Goal: Use online tool/utility: Utilize a website feature to perform a specific function

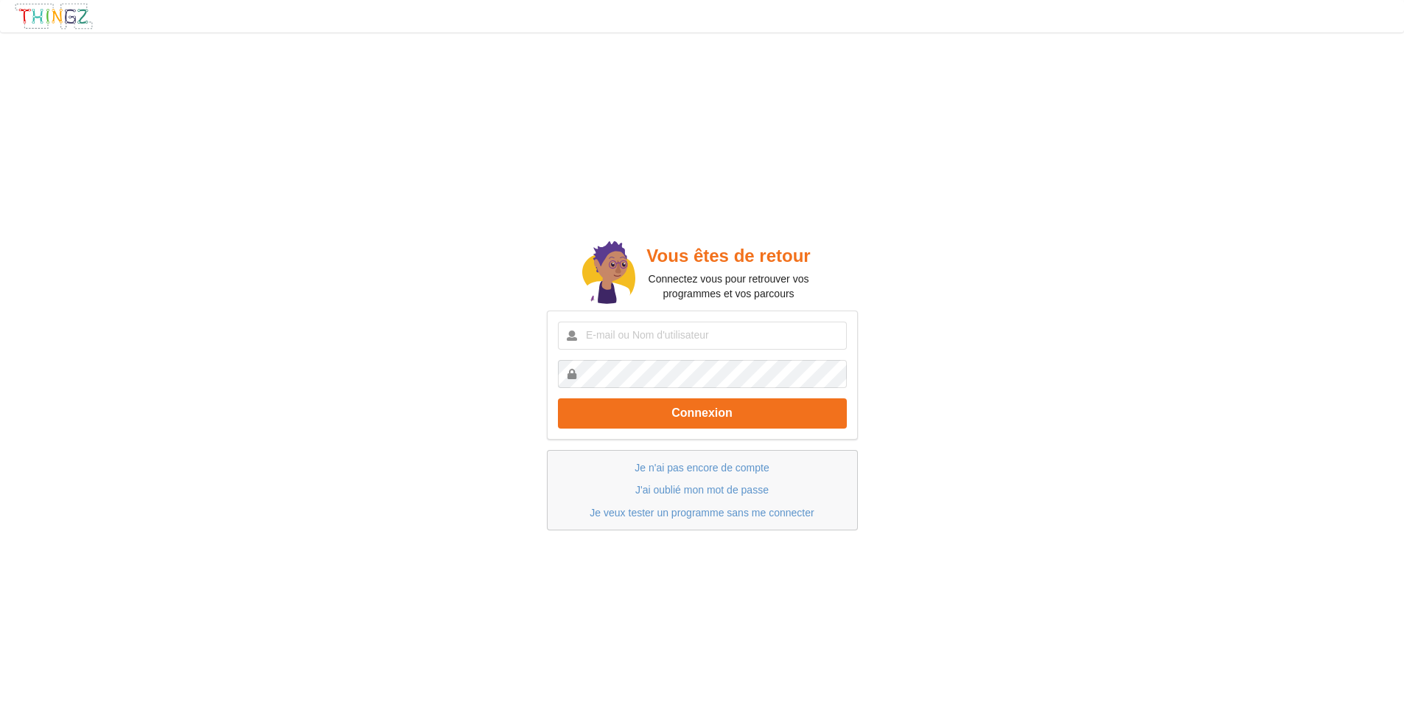
click at [729, 519] on p "Je veux tester un programme sans me connecter" at bounding box center [703, 512] width 280 height 15
click at [732, 513] on link "Je veux tester un programme sans me connecter" at bounding box center [702, 512] width 224 height 12
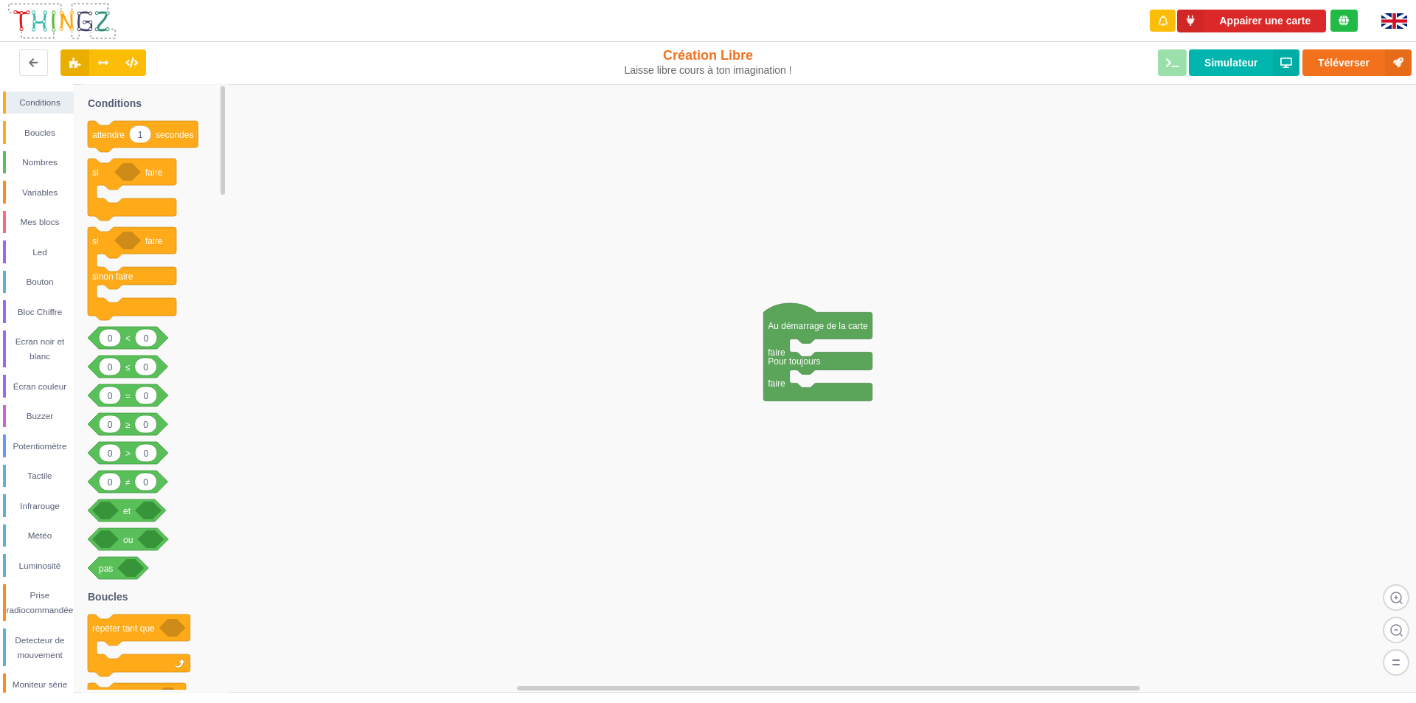
click at [1071, 49] on div "Téléverser Simulateur" at bounding box center [1132, 62] width 580 height 47
click at [40, 222] on div "Mes blocs" at bounding box center [40, 222] width 68 height 15
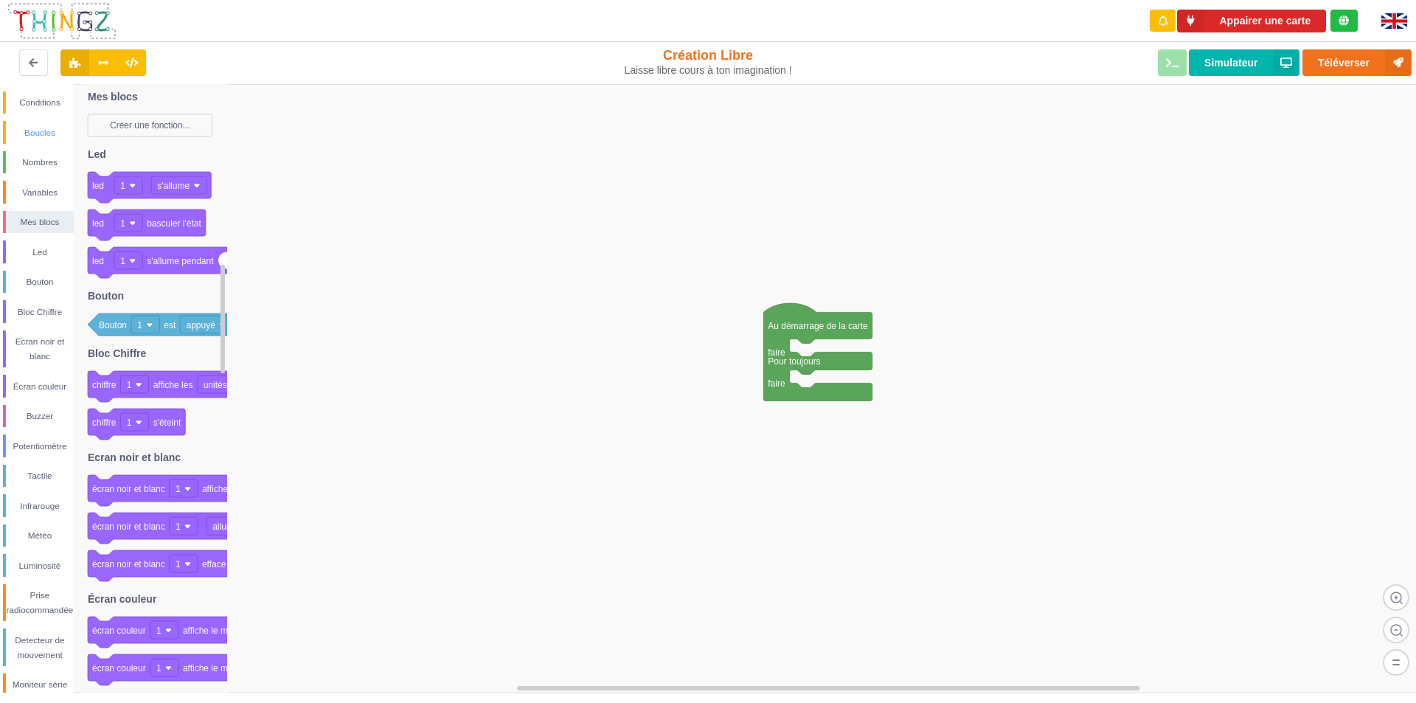
click at [34, 125] on div "Boucles" at bounding box center [40, 132] width 68 height 15
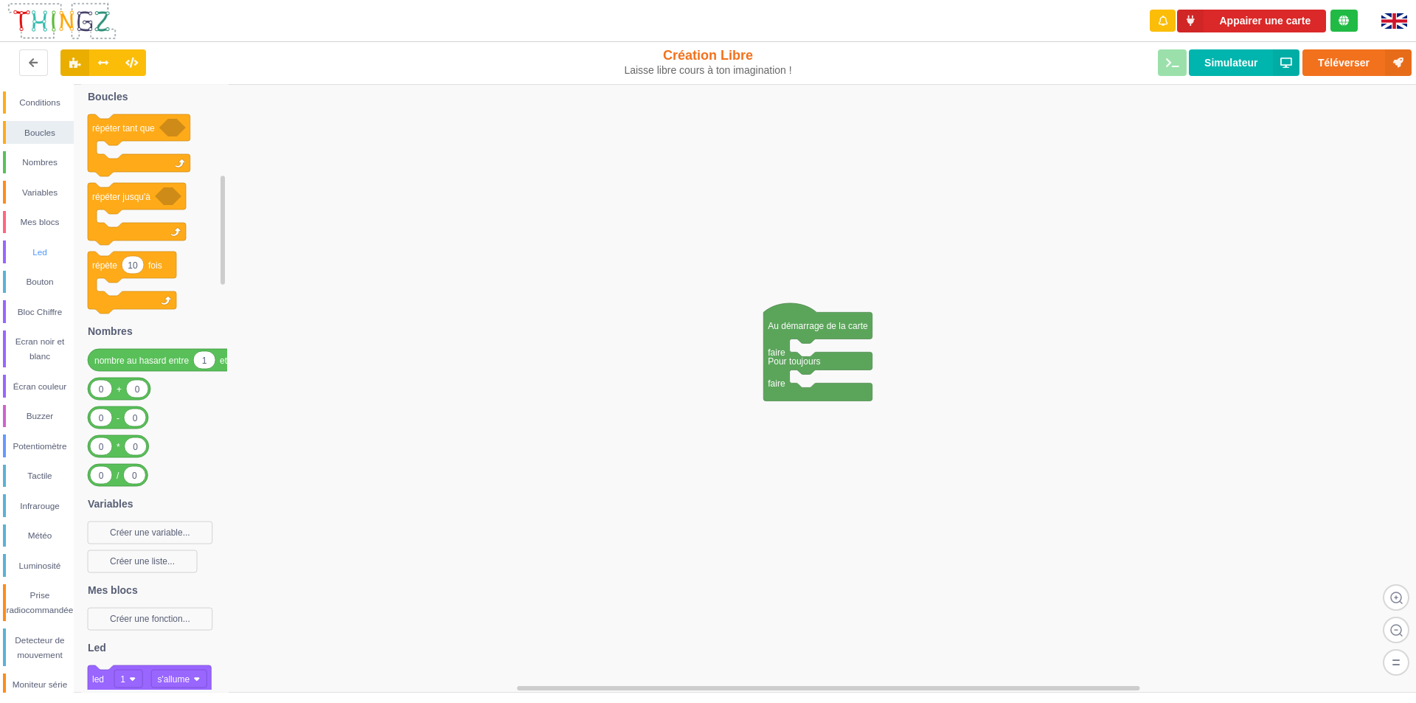
click at [38, 418] on div "Buzzer" at bounding box center [40, 415] width 68 height 15
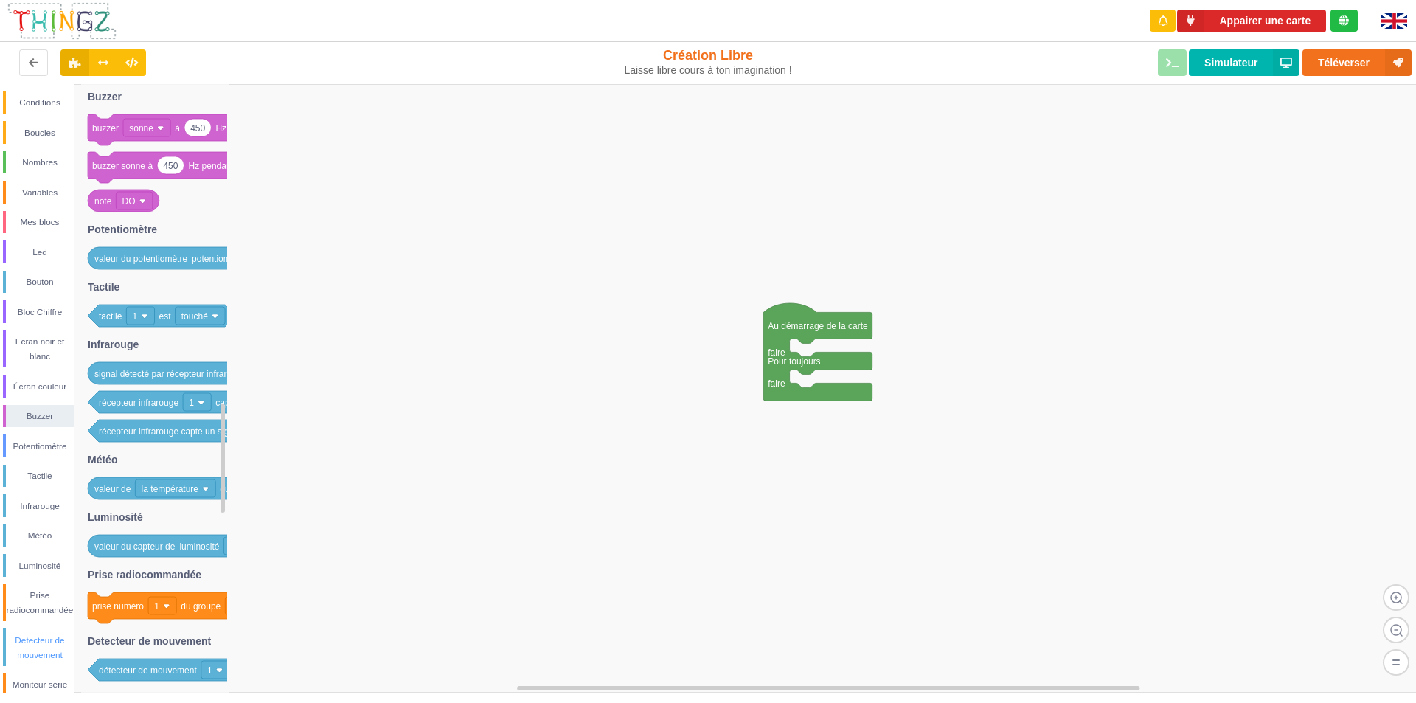
click at [44, 646] on div "Detecteur de mouvement" at bounding box center [40, 647] width 68 height 29
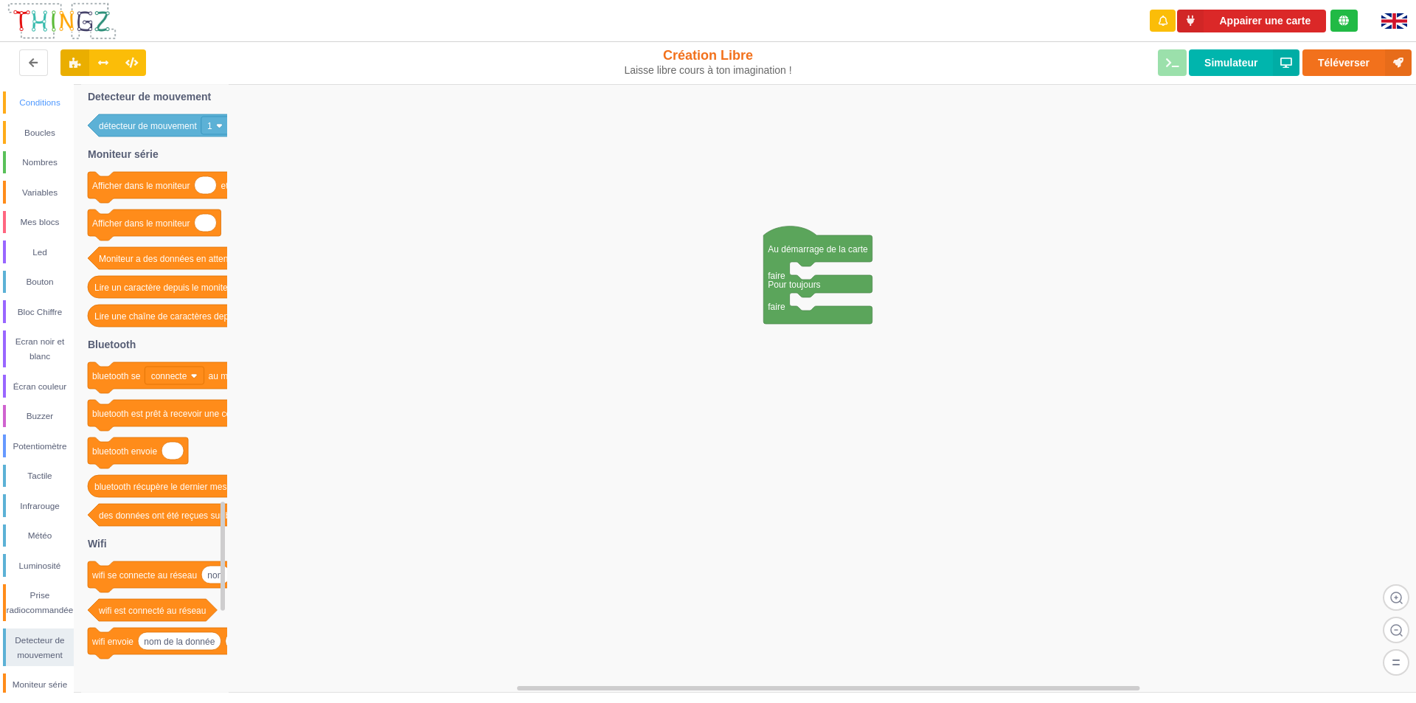
click at [49, 105] on div "Conditions" at bounding box center [40, 102] width 68 height 15
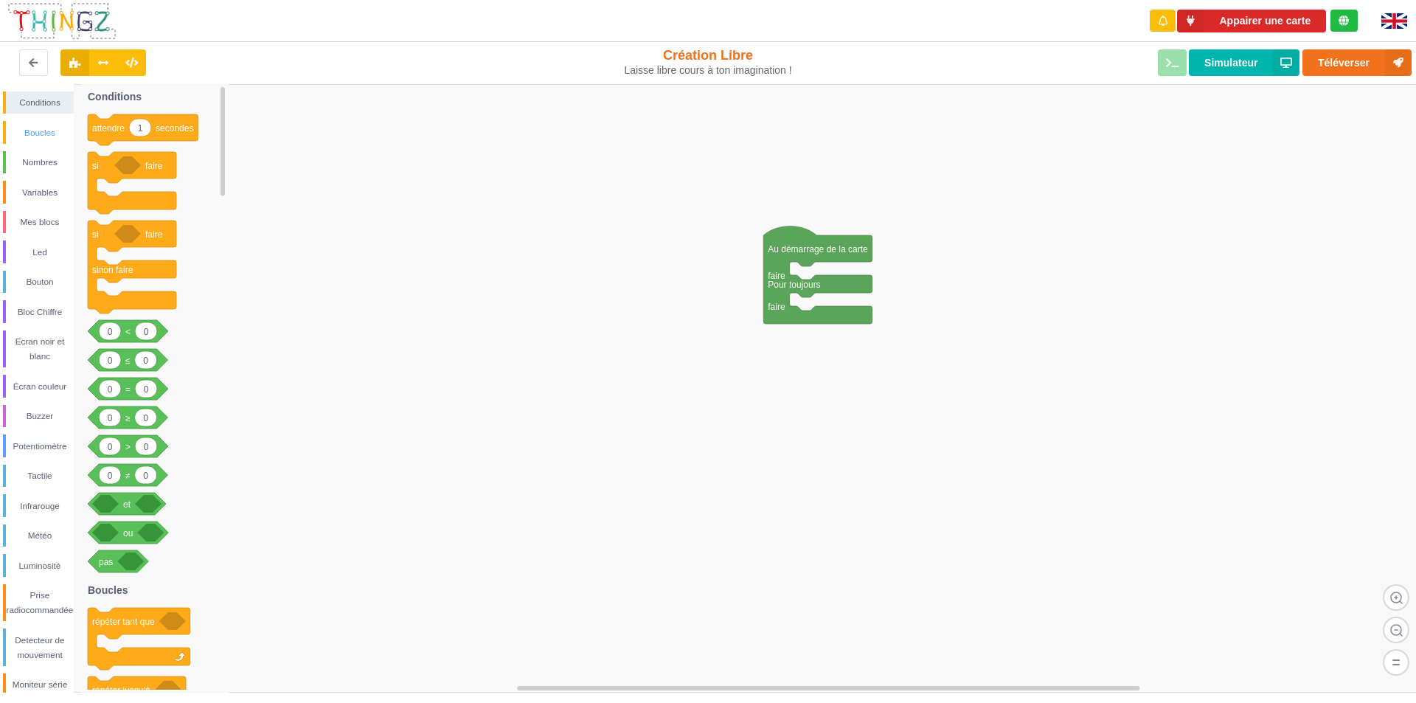
click at [31, 132] on div "Boucles" at bounding box center [40, 132] width 68 height 15
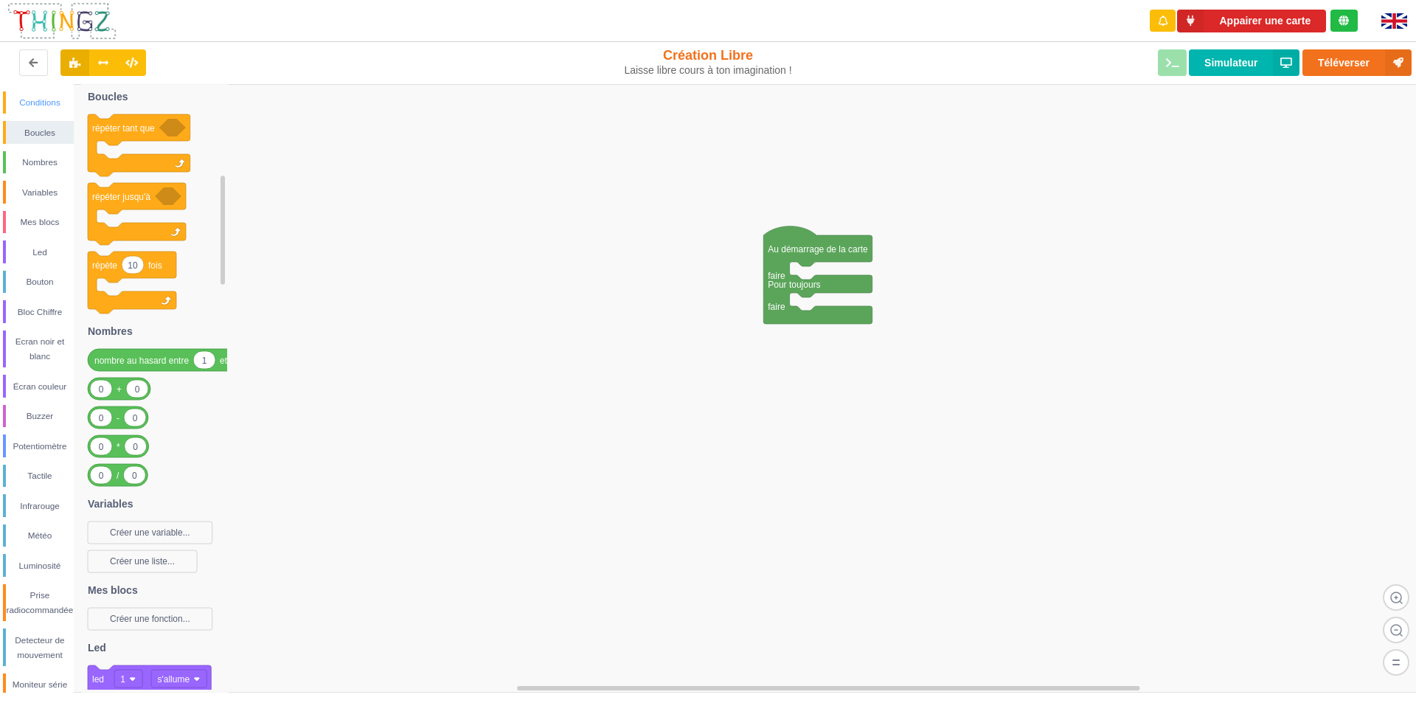
click at [32, 102] on div "Conditions" at bounding box center [40, 102] width 68 height 15
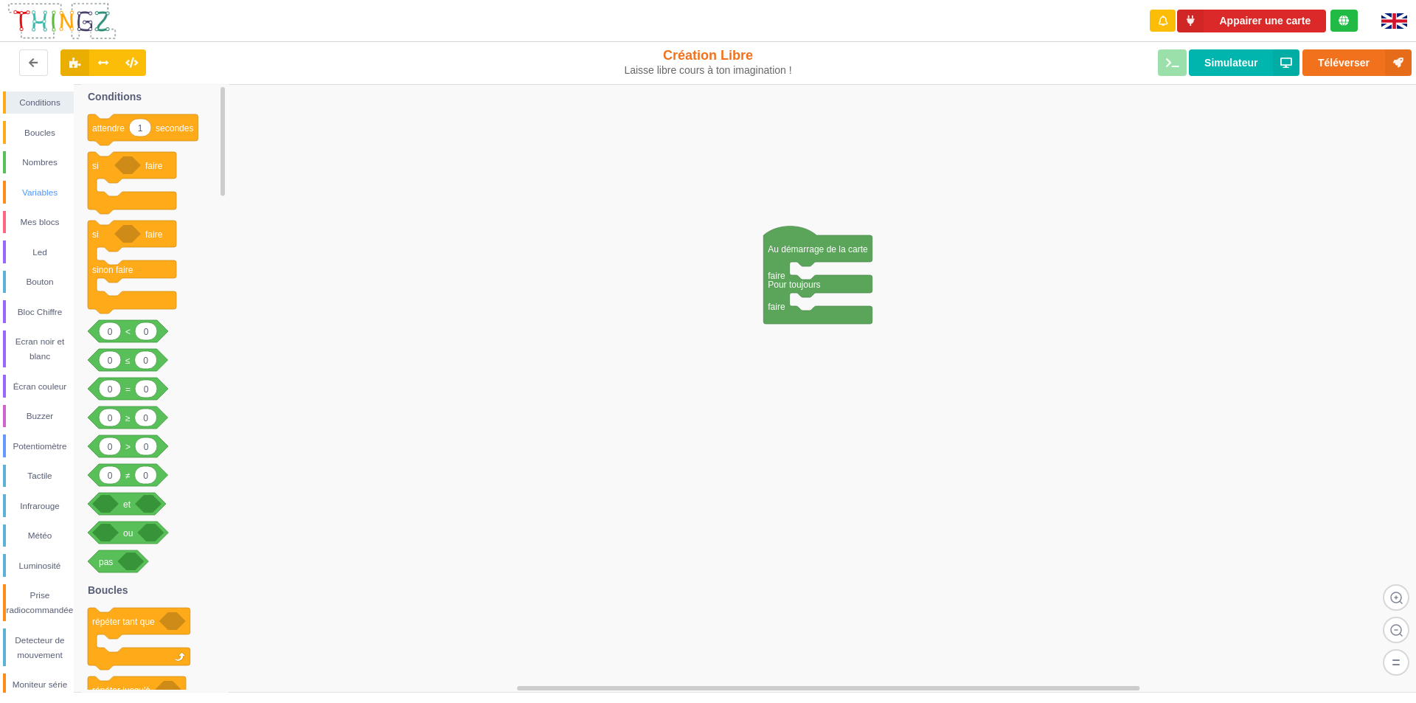
click at [57, 200] on div "Variables" at bounding box center [38, 192] width 71 height 23
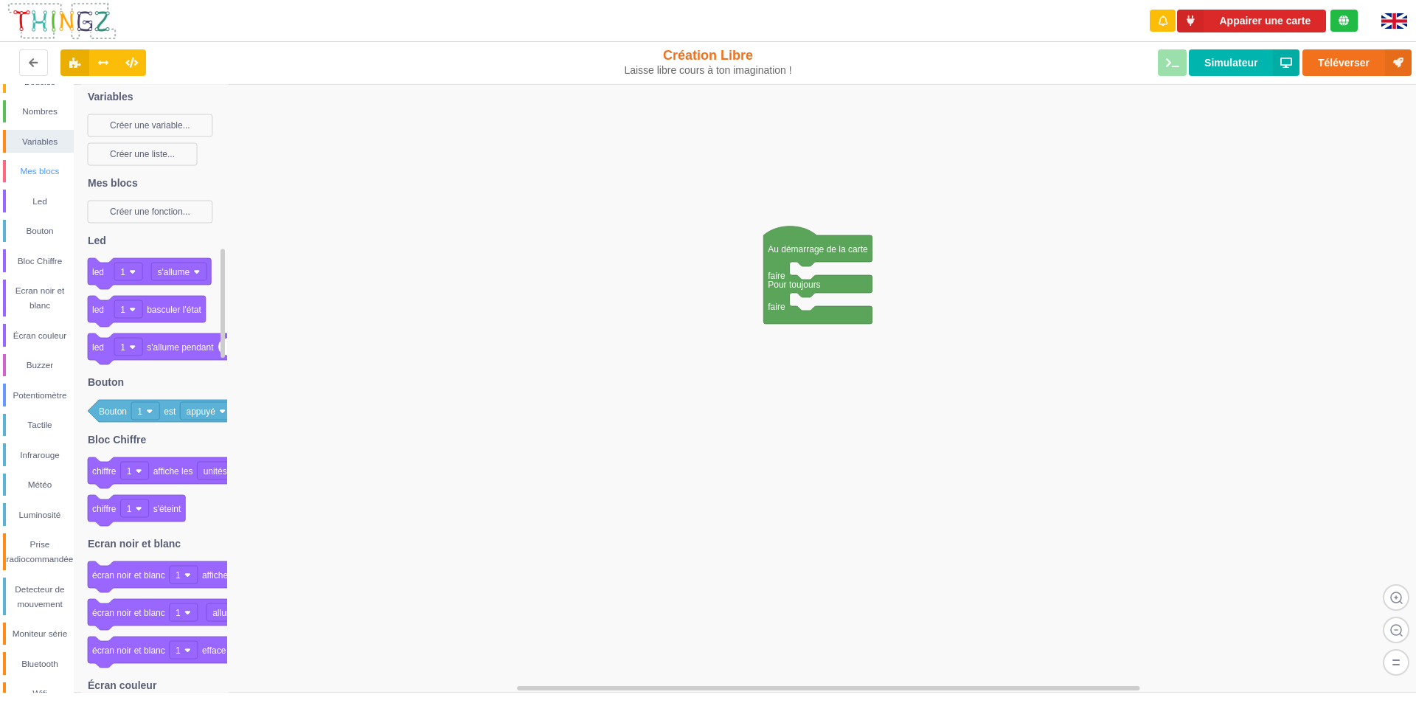
scroll to position [70, 0]
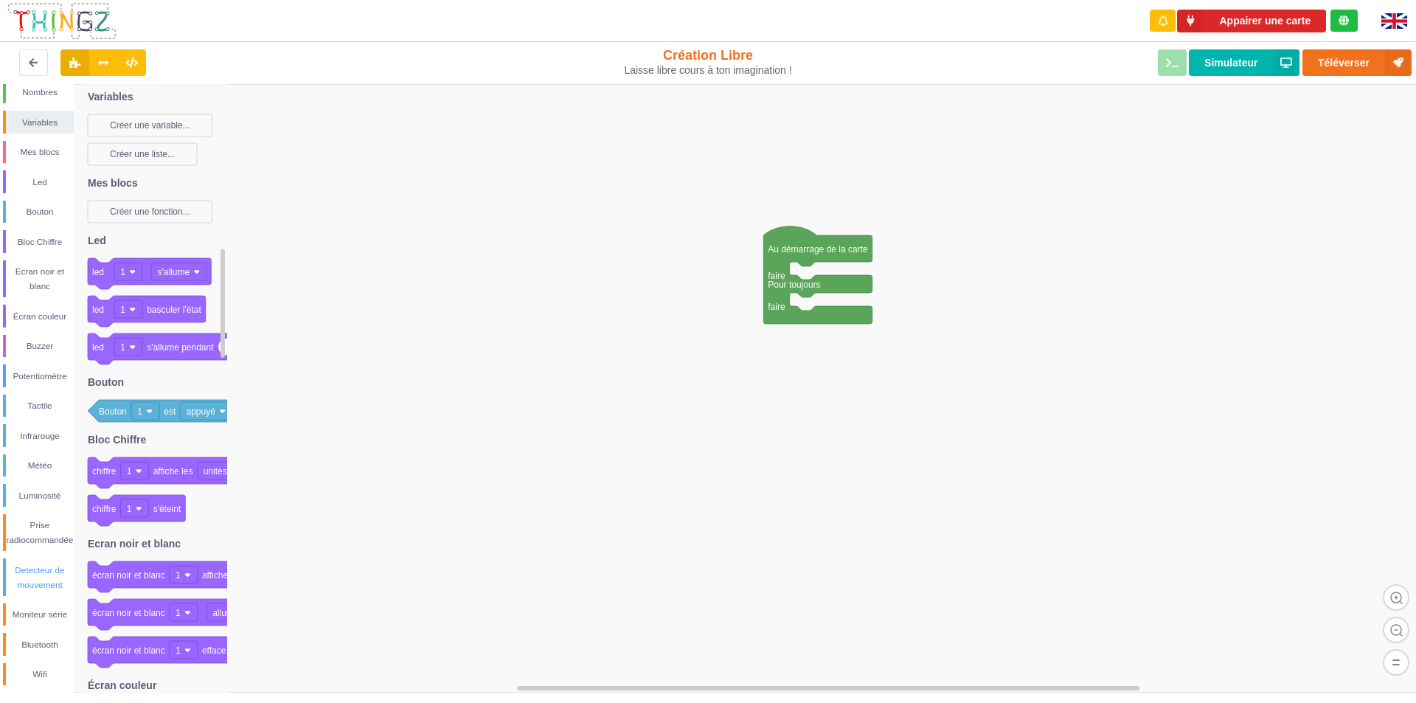
click at [34, 576] on div "Detecteur de mouvement" at bounding box center [40, 577] width 68 height 29
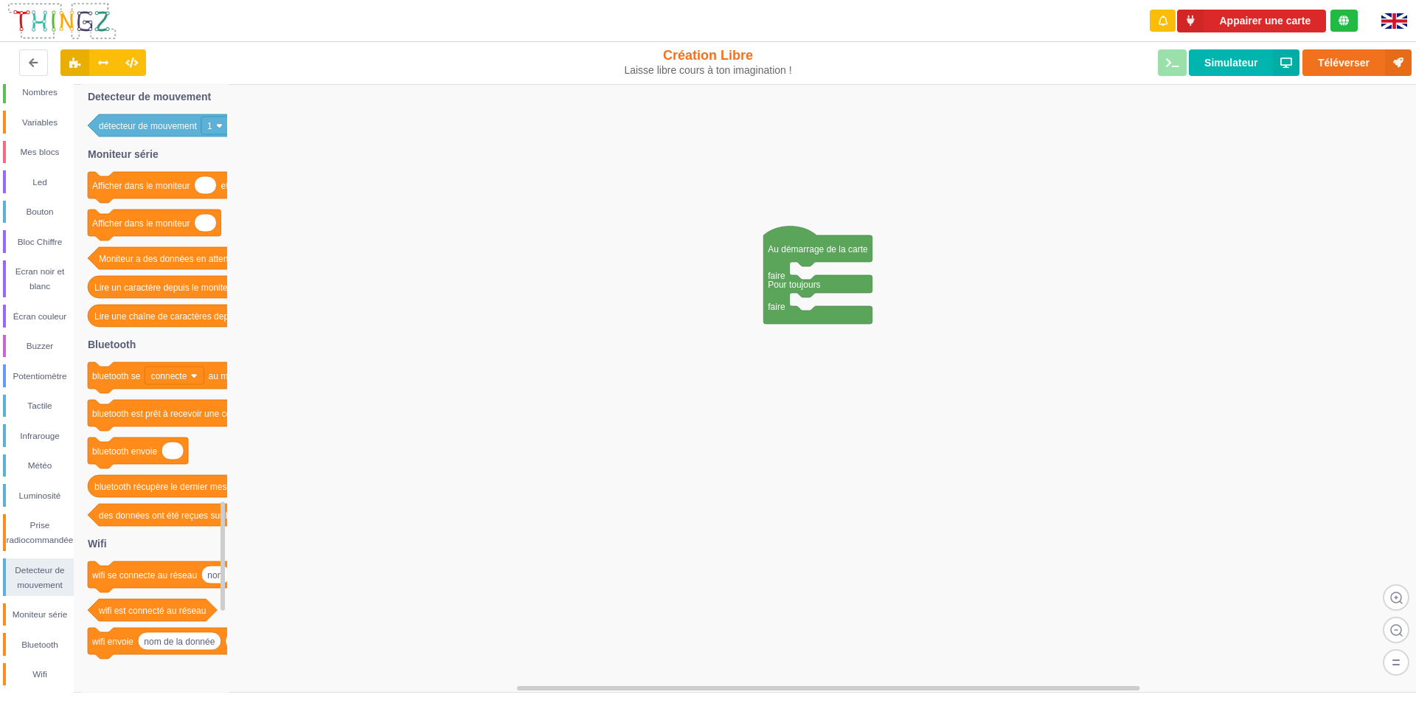
scroll to position [0, 0]
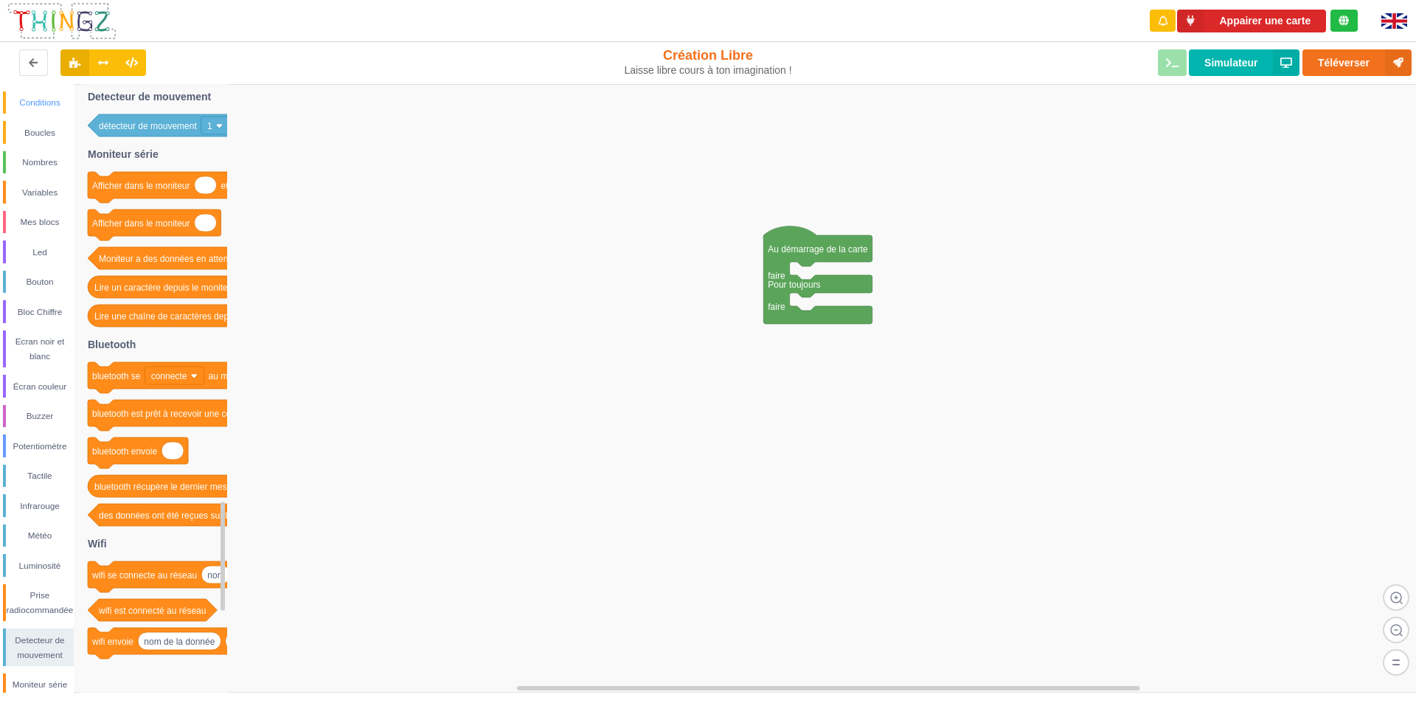
click at [31, 98] on div "Conditions" at bounding box center [40, 102] width 68 height 15
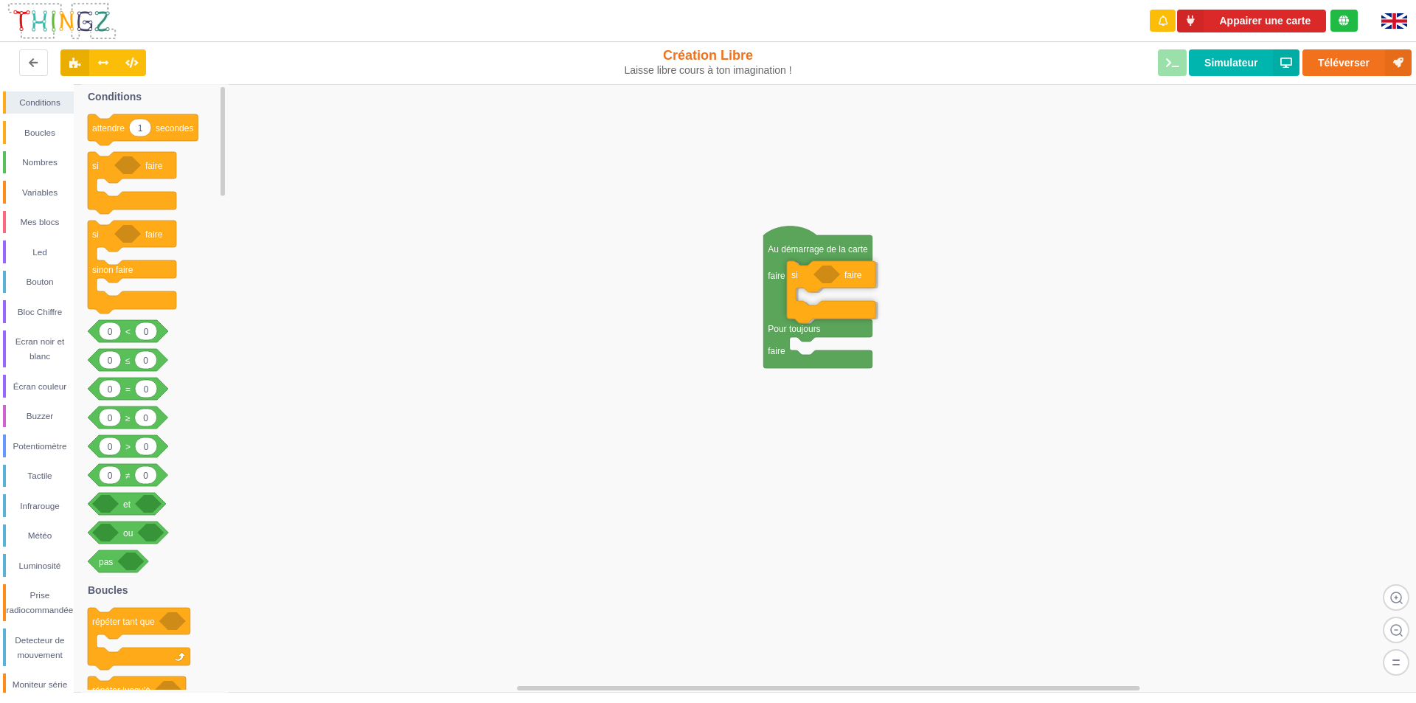
drag, startPoint x: 120, startPoint y: 176, endPoint x: 819, endPoint y: 285, distance: 707.4
click at [819, 285] on div "Conditions Boucles Nombres Variables Mes blocs Led Bouton Bloc Chiffre Ecran no…" at bounding box center [713, 388] width 1426 height 608
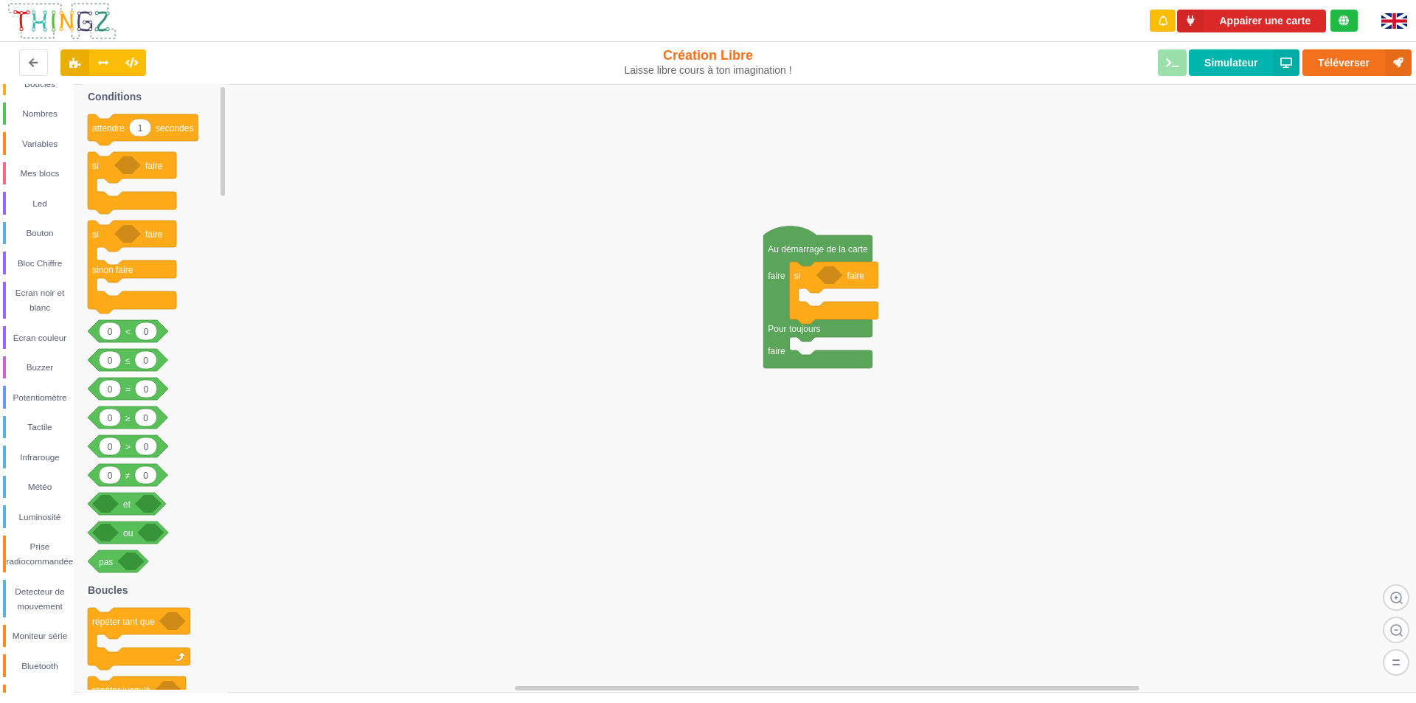
scroll to position [70, 0]
click at [46, 586] on div "Detecteur de mouvement" at bounding box center [40, 577] width 68 height 29
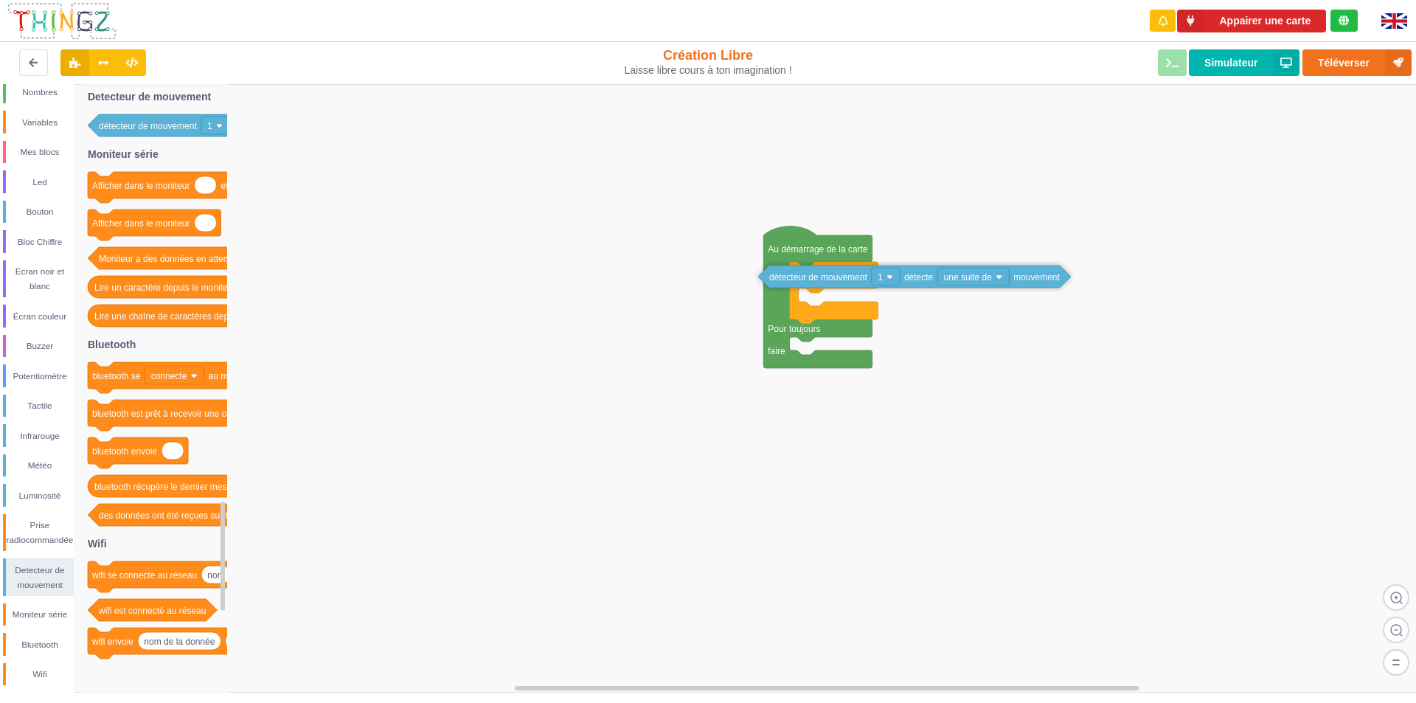
drag, startPoint x: 178, startPoint y: 130, endPoint x: 848, endPoint y: 282, distance: 687.0
click at [848, 282] on div "Conditions Boucles Nombres Variables Mes blocs Led Bouton Bloc Chiffre Ecran no…" at bounding box center [713, 388] width 1426 height 608
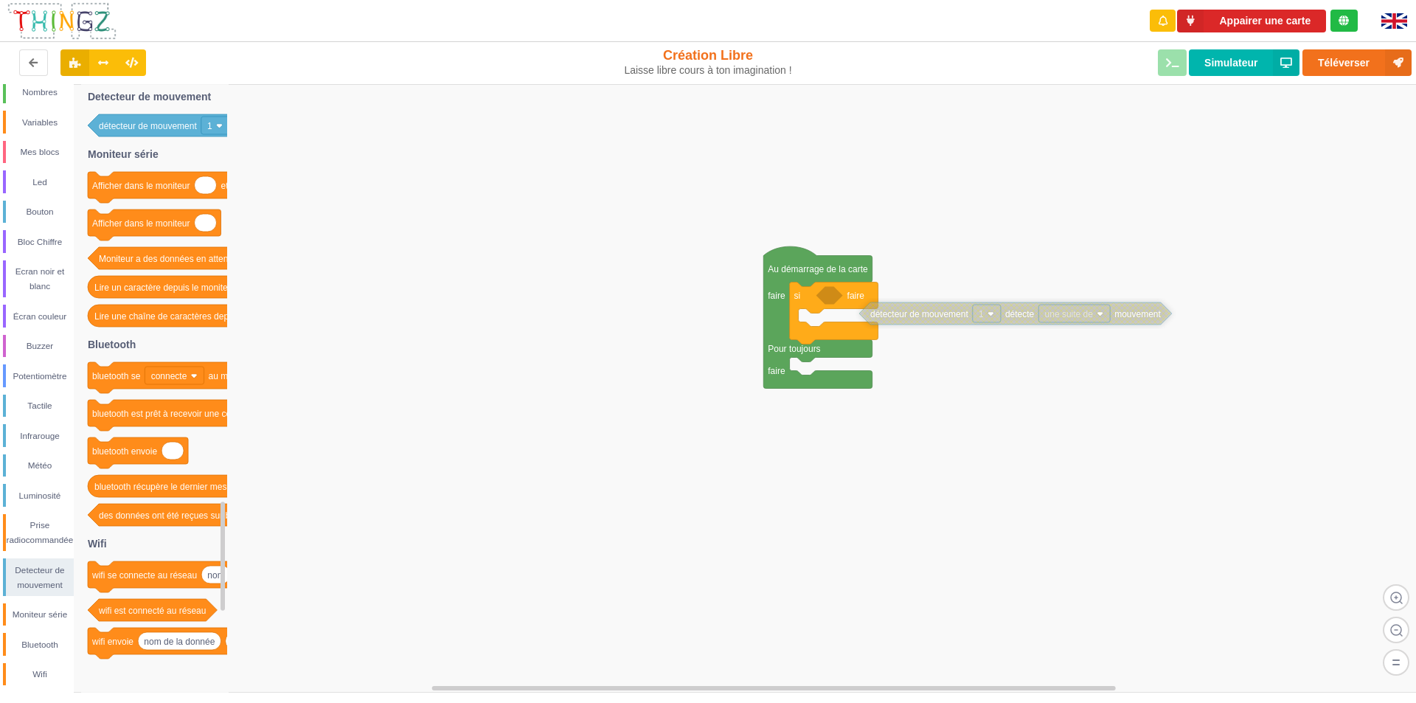
drag, startPoint x: 834, startPoint y: 302, endPoint x: 935, endPoint y: 318, distance: 102.4
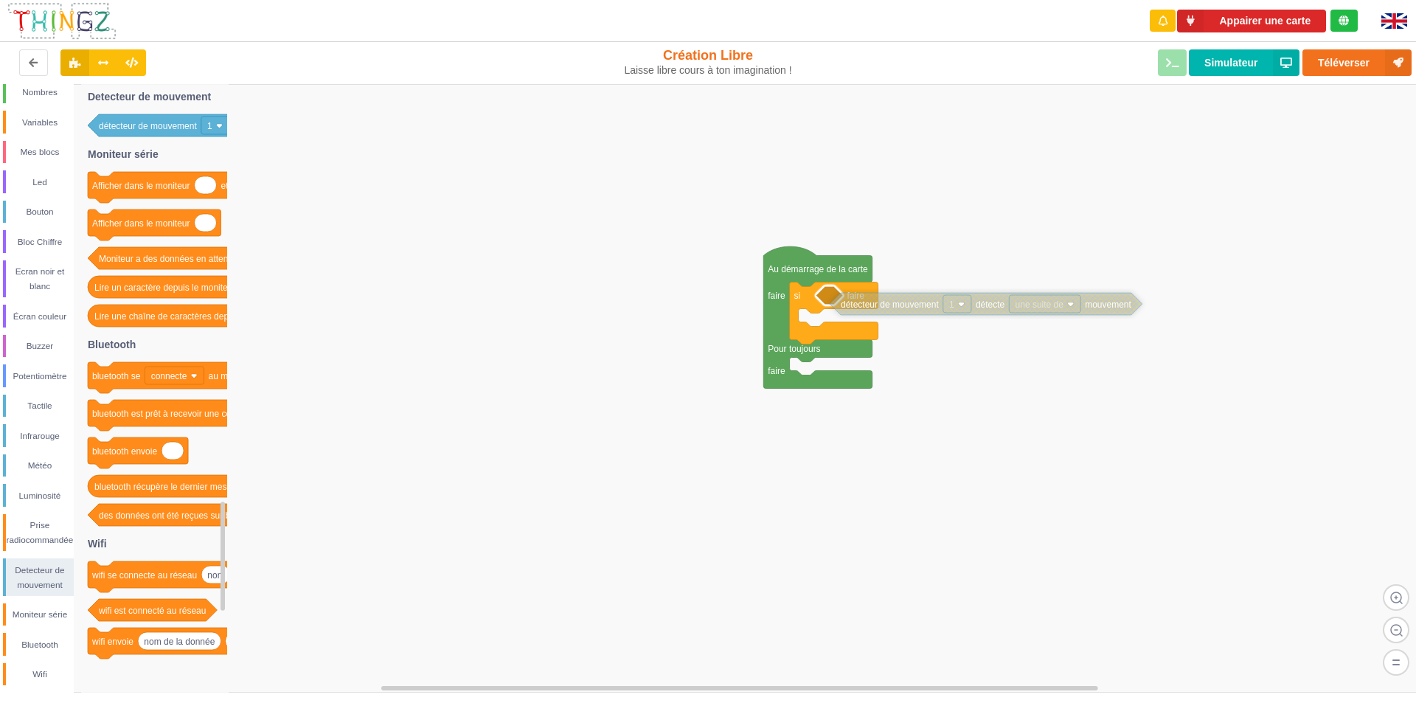
drag, startPoint x: 951, startPoint y: 316, endPoint x: 922, endPoint y: 306, distance: 31.0
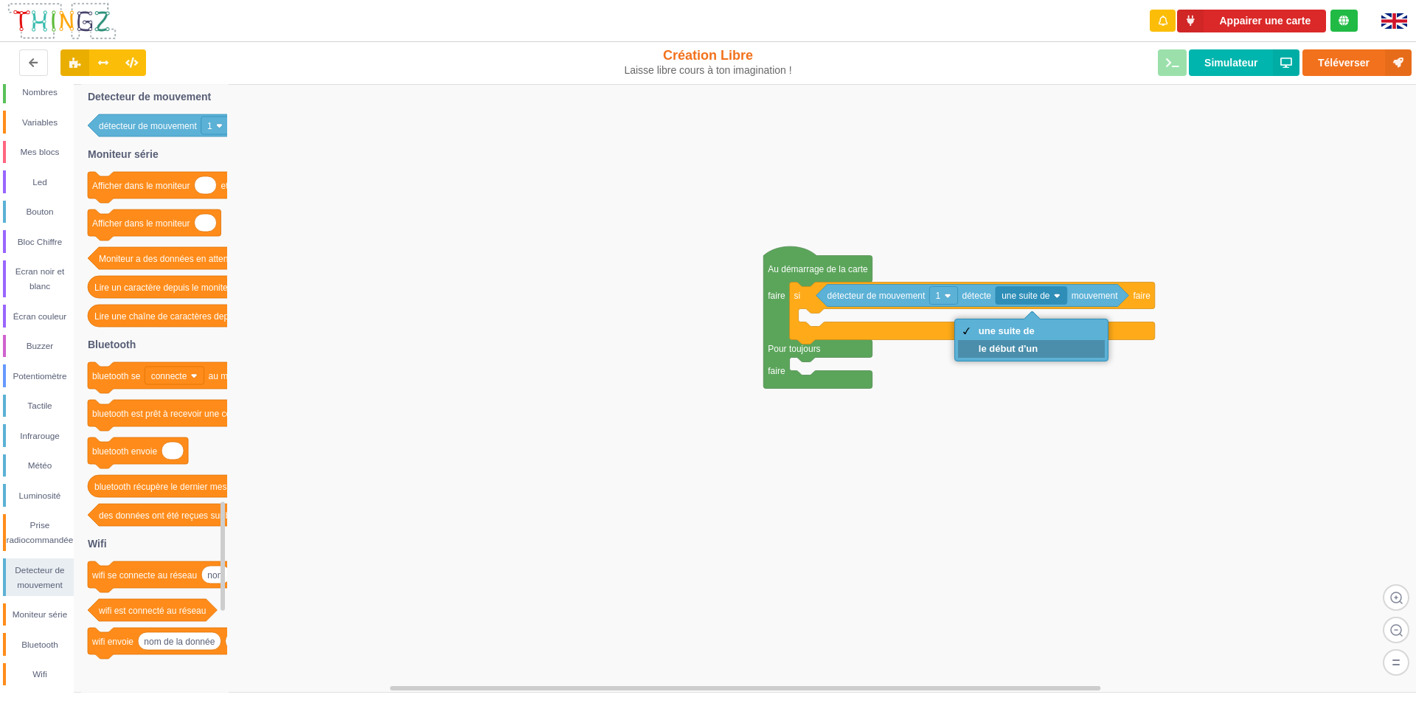
click at [1017, 352] on div "le début d'un" at bounding box center [1007, 348] width 59 height 11
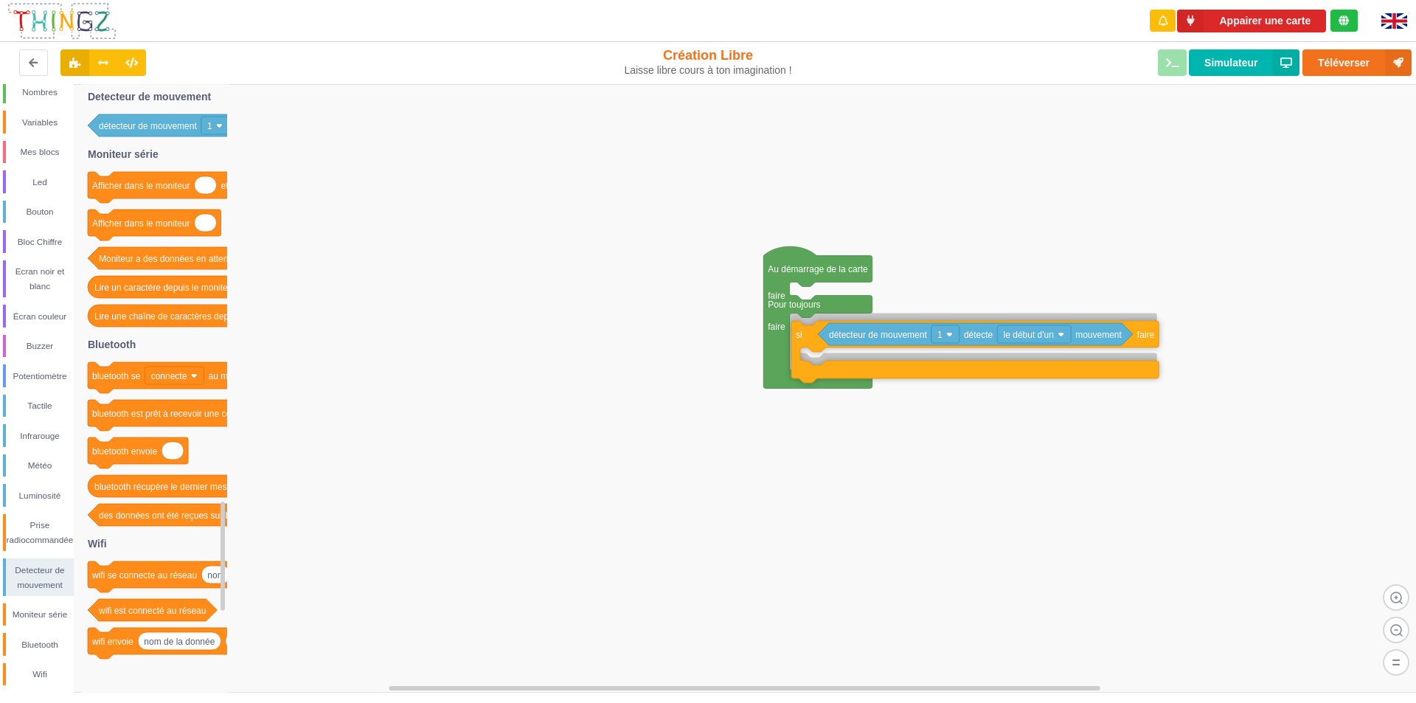
drag, startPoint x: 798, startPoint y: 328, endPoint x: 800, endPoint y: 367, distance: 39.1
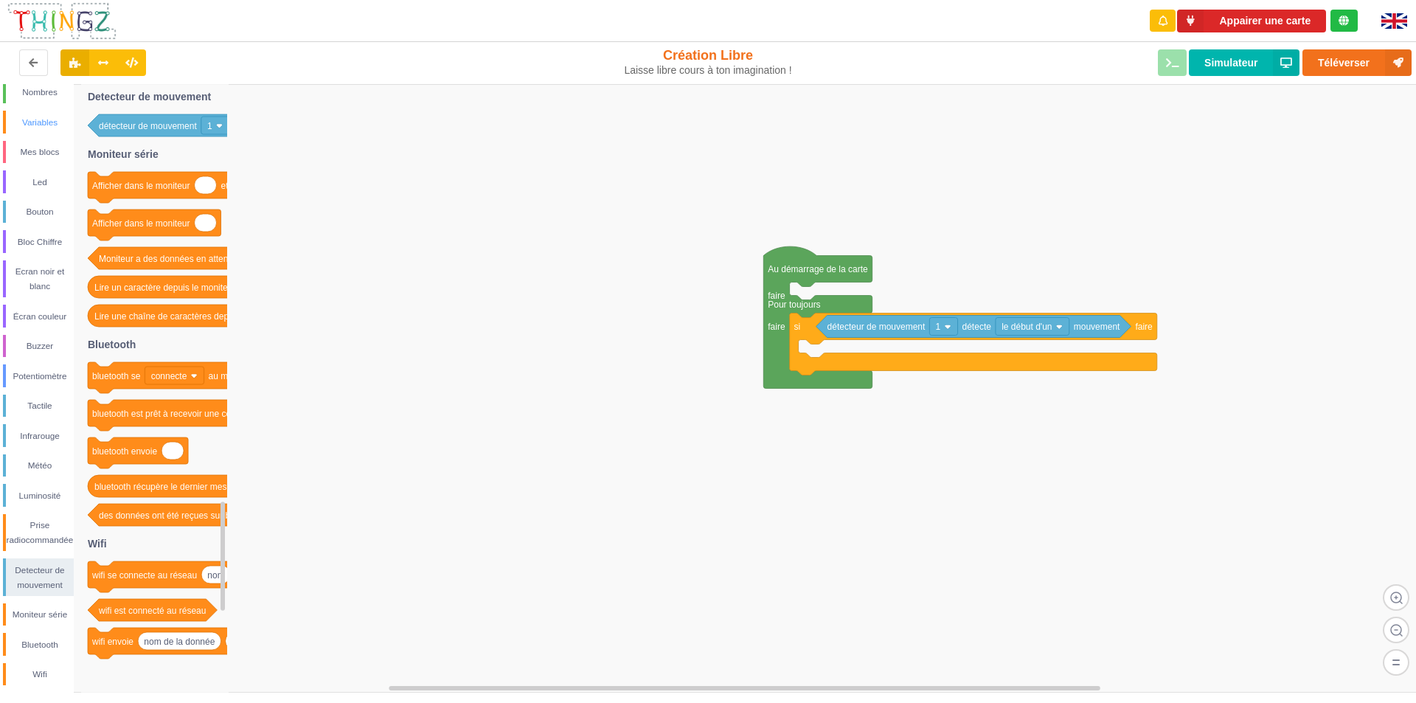
click at [46, 115] on div "Variables" at bounding box center [40, 122] width 68 height 15
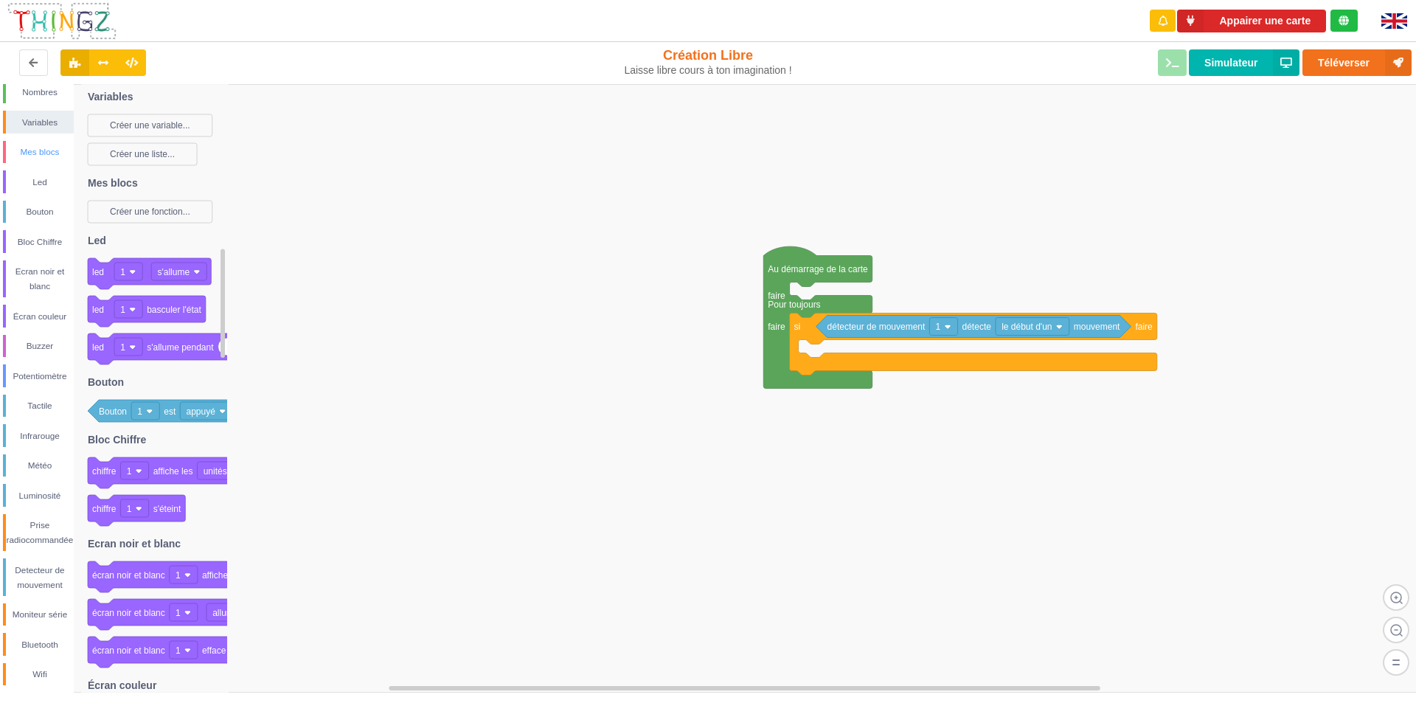
click at [43, 154] on div "Mes blocs" at bounding box center [40, 151] width 68 height 15
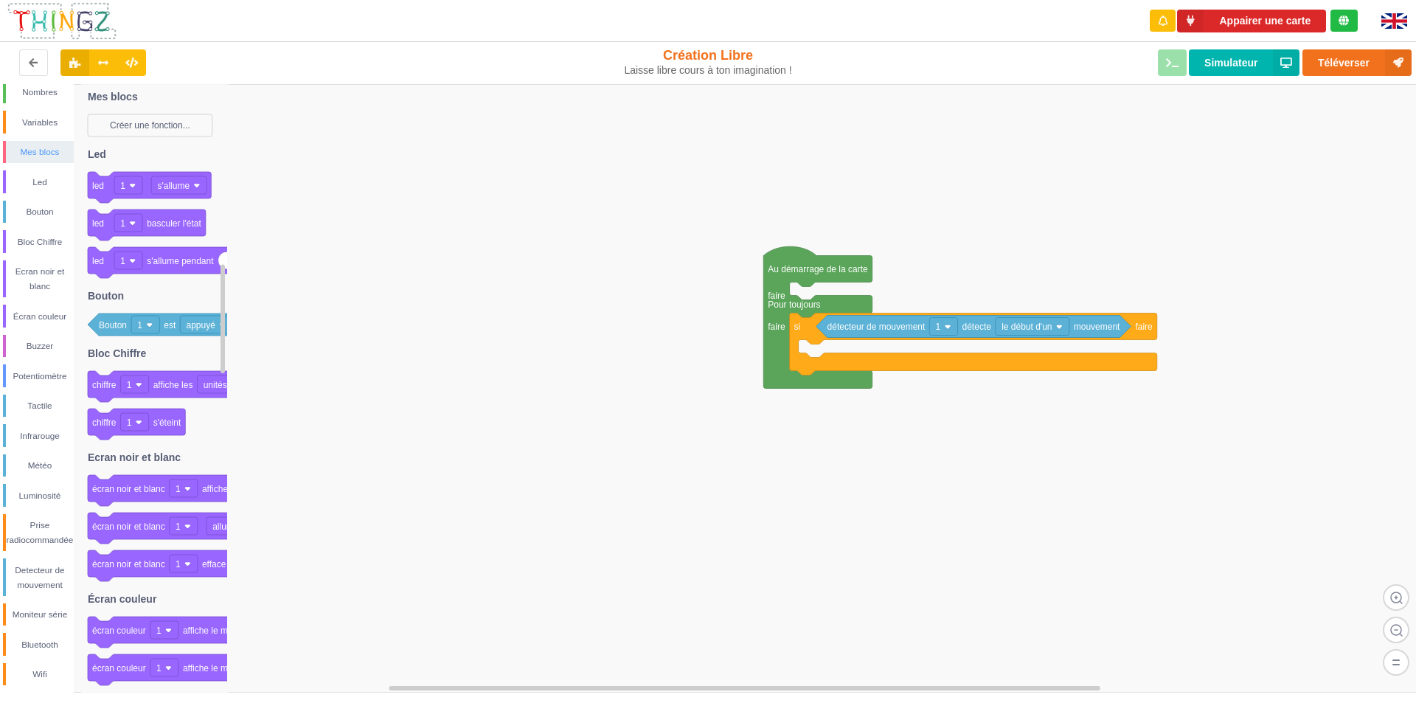
click at [43, 154] on div "Mes blocs" at bounding box center [40, 151] width 68 height 15
click at [46, 88] on div "Nombres" at bounding box center [40, 92] width 68 height 15
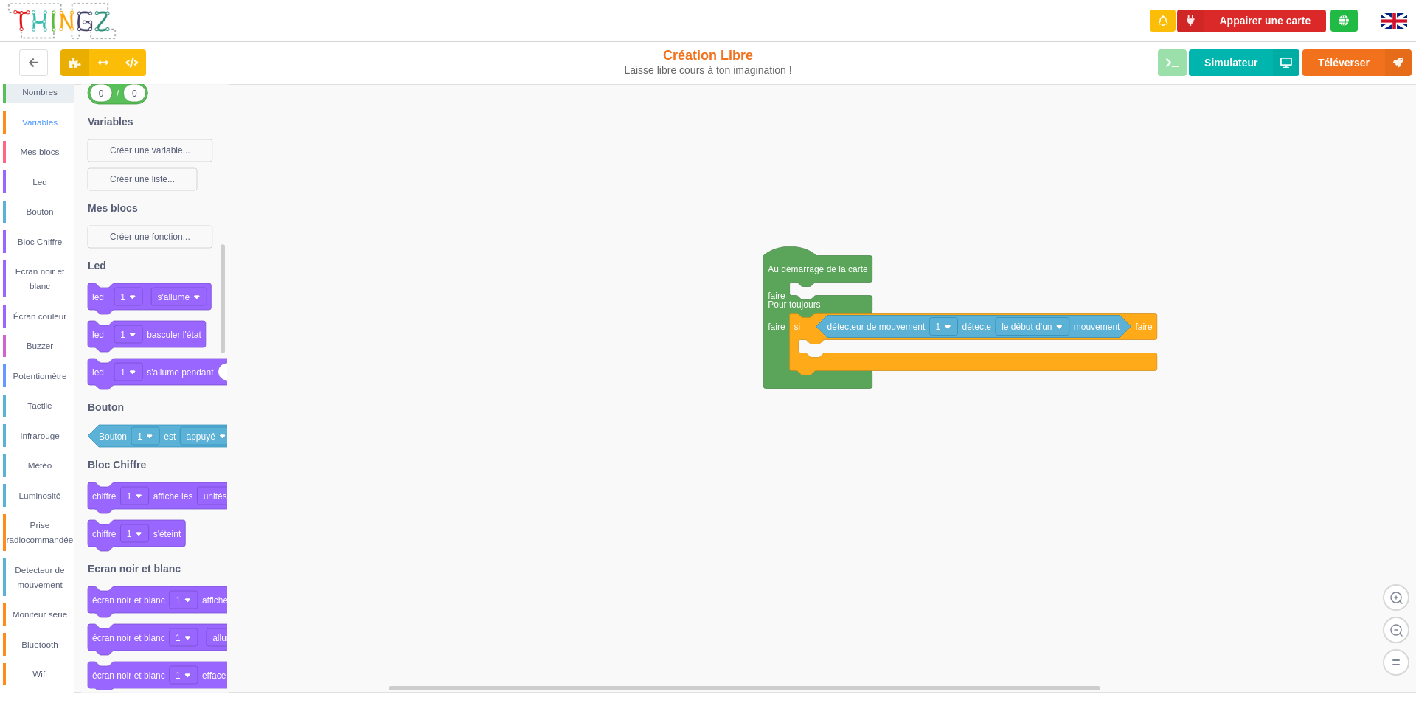
click at [38, 127] on div "Variables" at bounding box center [40, 122] width 68 height 15
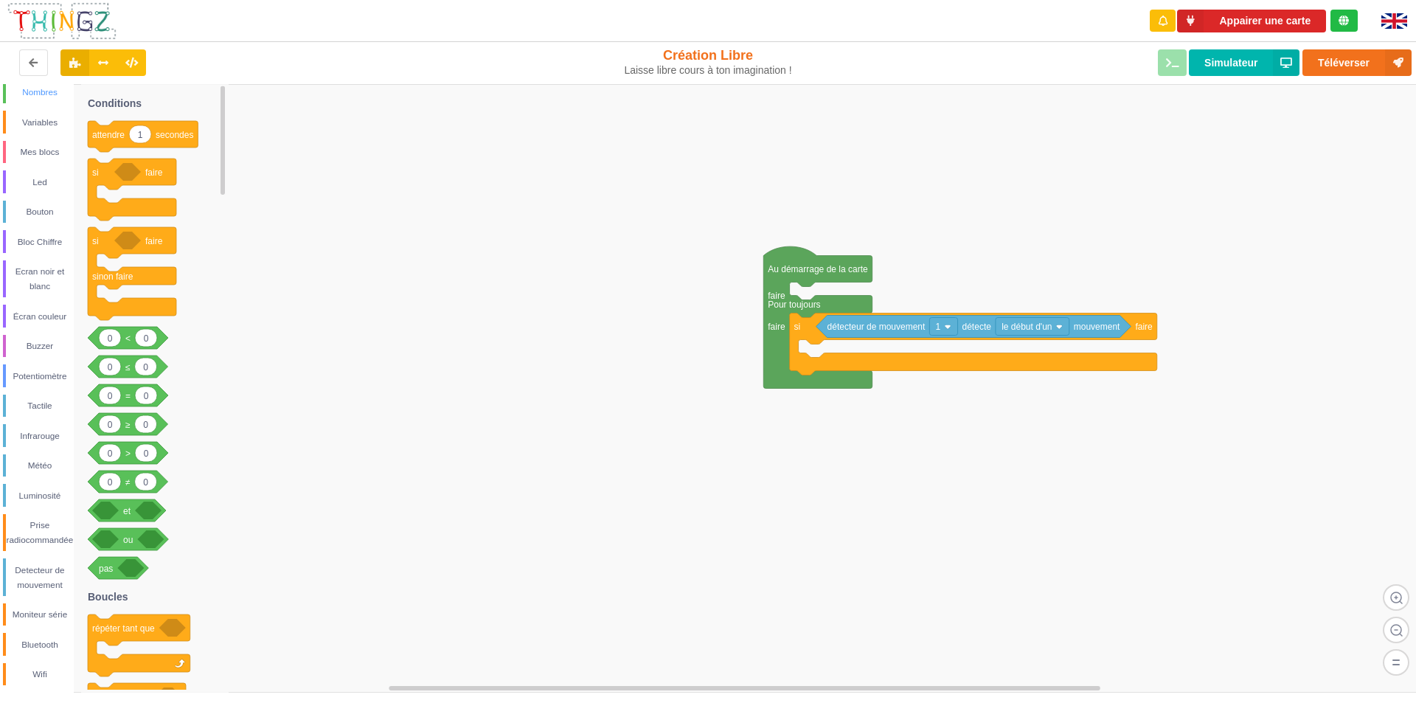
click at [40, 90] on div "Nombres" at bounding box center [40, 92] width 68 height 15
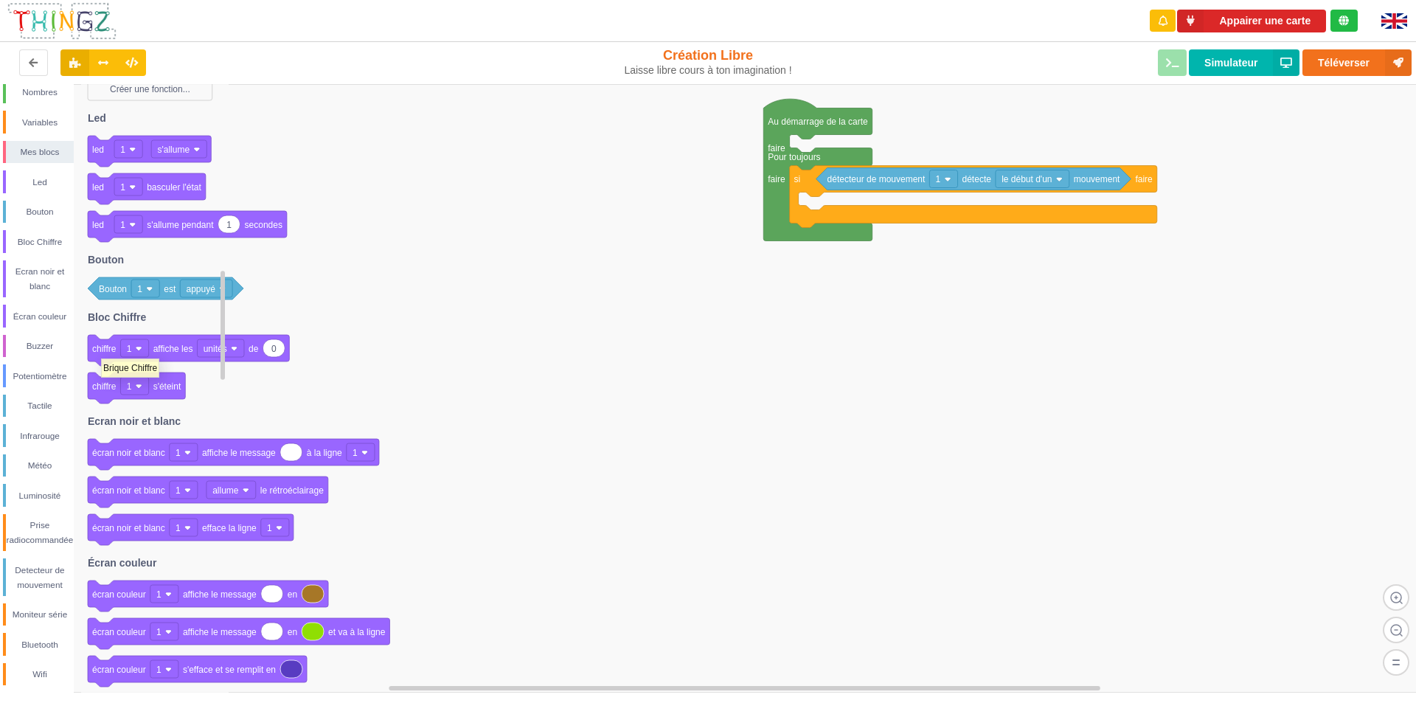
click at [101, 351] on text "chiffre" at bounding box center [104, 349] width 24 height 10
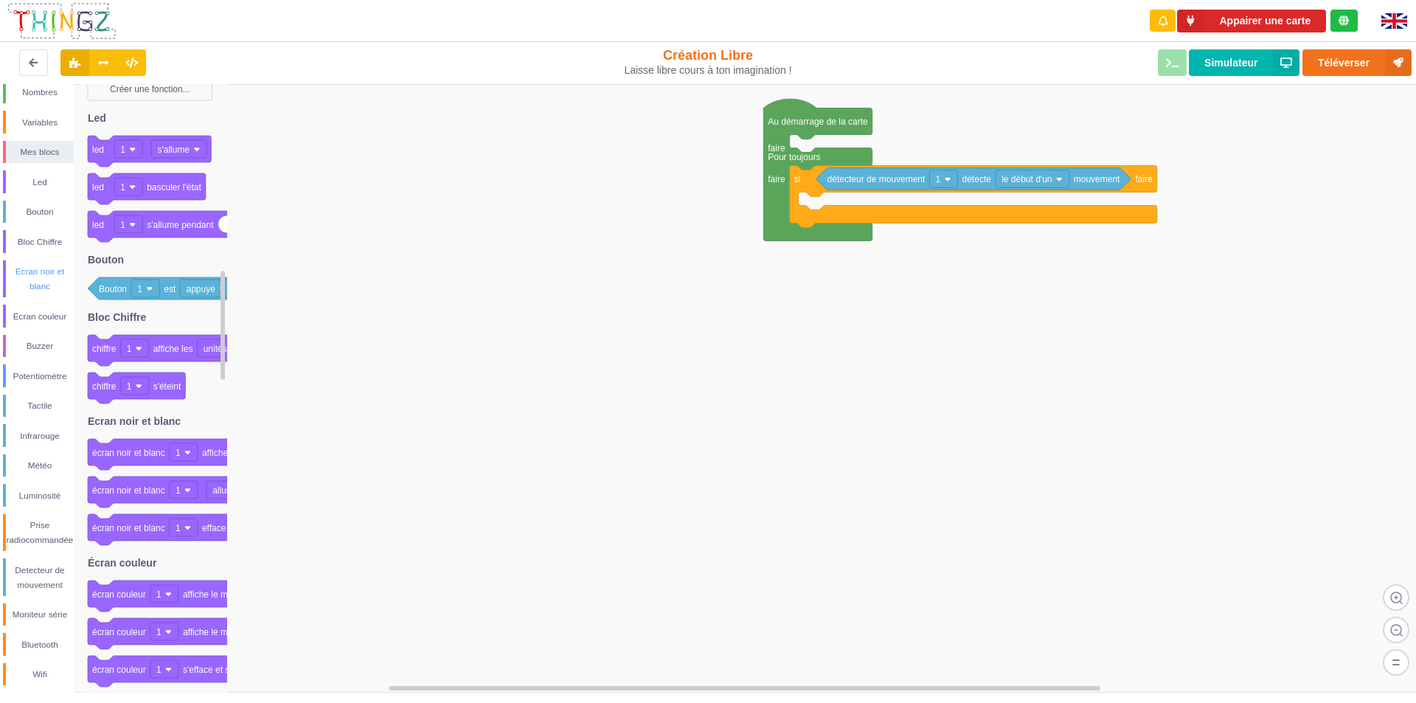
click at [58, 272] on div "Ecran noir et blanc" at bounding box center [40, 278] width 68 height 29
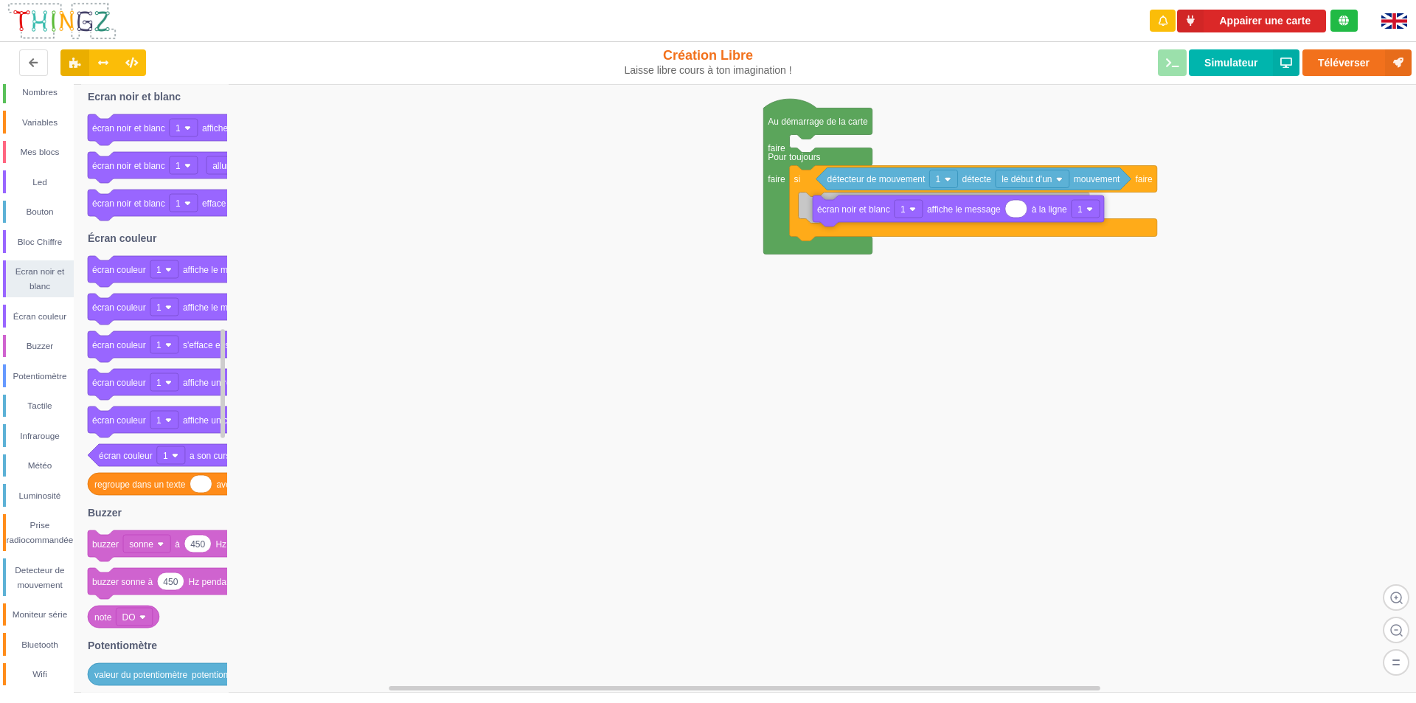
drag, startPoint x: 110, startPoint y: 130, endPoint x: 835, endPoint y: 211, distance: 729.2
click at [835, 211] on div "Conditions Boucles Nombres Variables Mes blocs Led Bouton Bloc Chiffre Ecran no…" at bounding box center [713, 388] width 1426 height 608
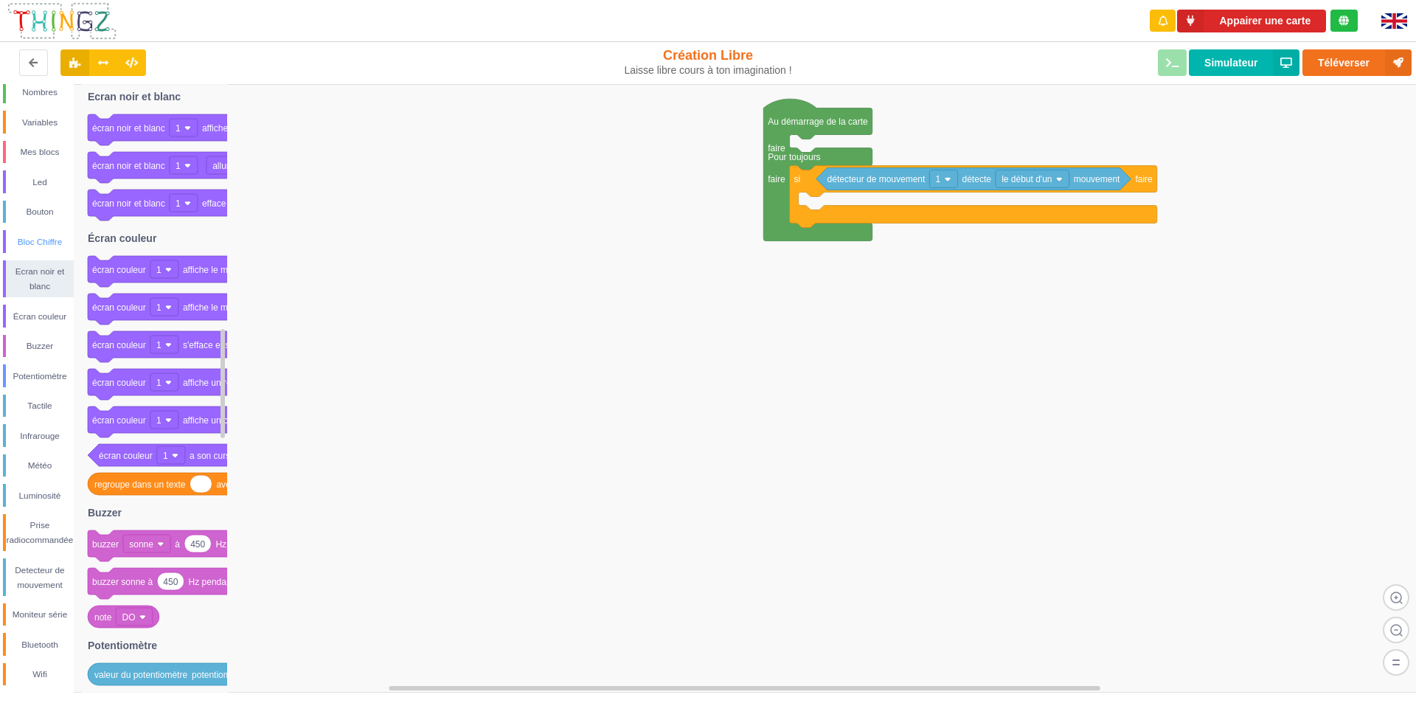
click at [30, 242] on div "Bloc Chiffre" at bounding box center [40, 241] width 68 height 15
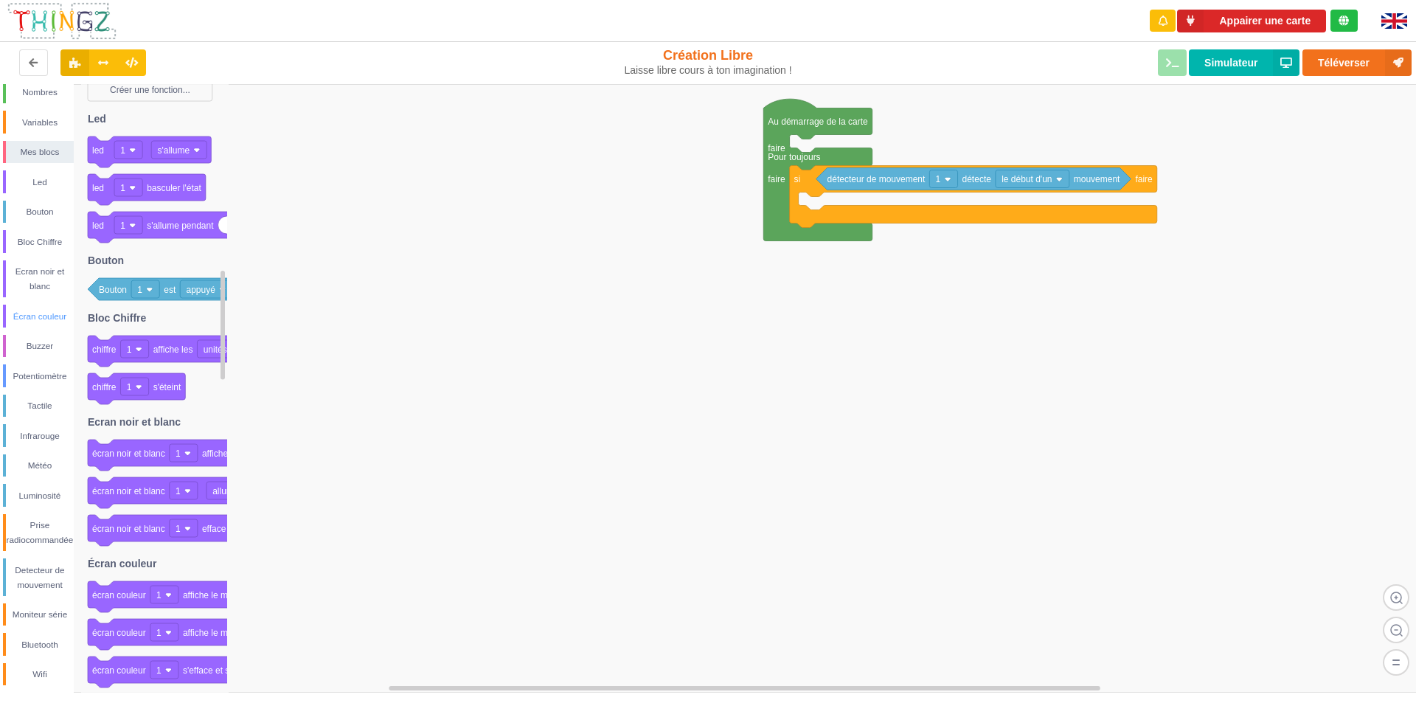
click at [32, 310] on div "Écran couleur" at bounding box center [40, 316] width 68 height 15
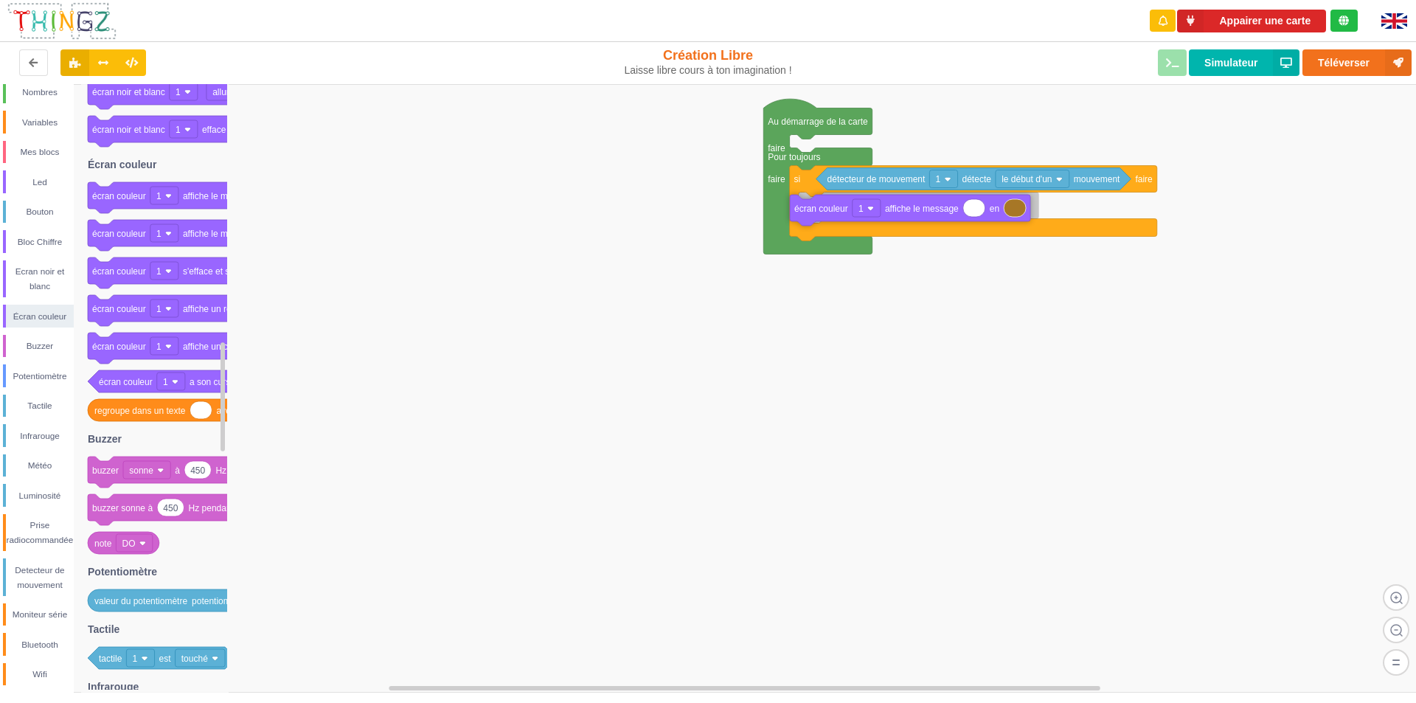
drag, startPoint x: 124, startPoint y: 194, endPoint x: 826, endPoint y: 206, distance: 702.0
click at [826, 206] on div "Conditions Boucles Nombres Variables Mes blocs Led Bouton Bloc Chiffre Ecran no…" at bounding box center [713, 388] width 1426 height 608
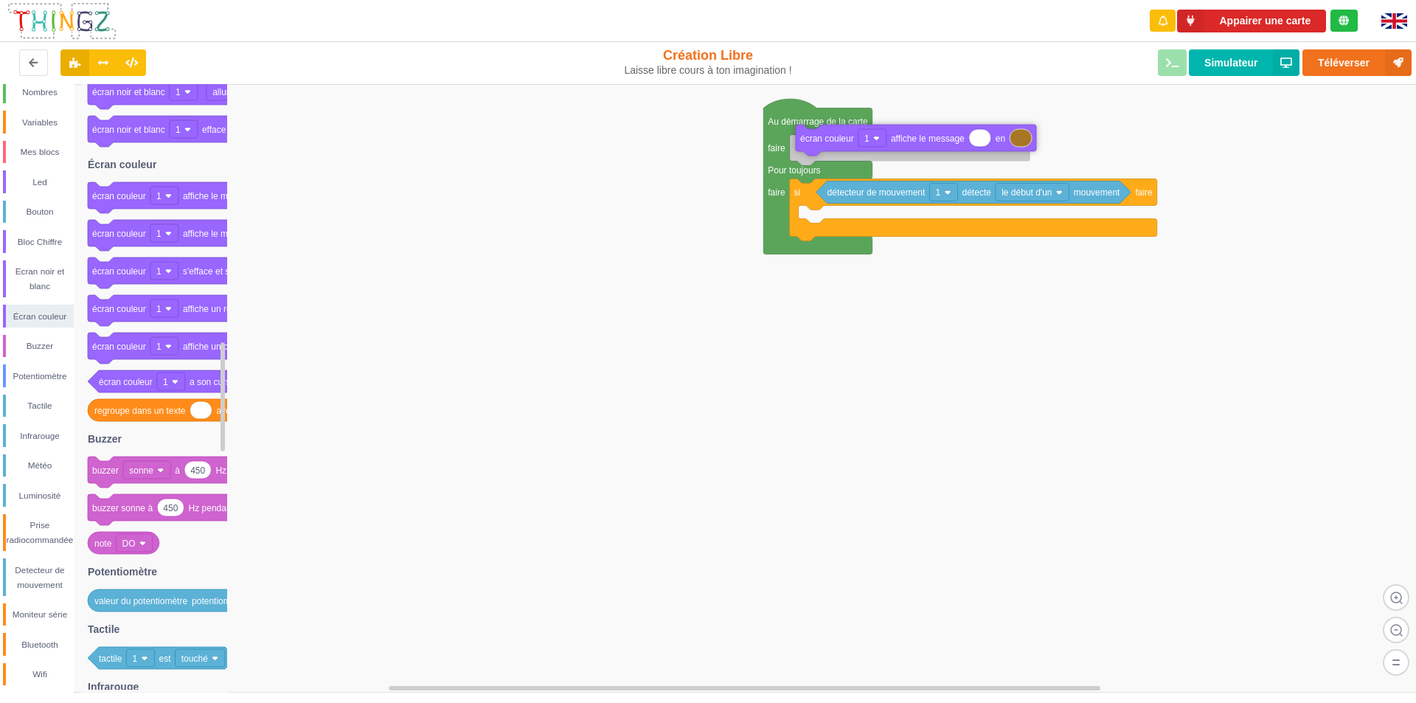
drag, startPoint x: 814, startPoint y: 215, endPoint x: 807, endPoint y: 151, distance: 63.8
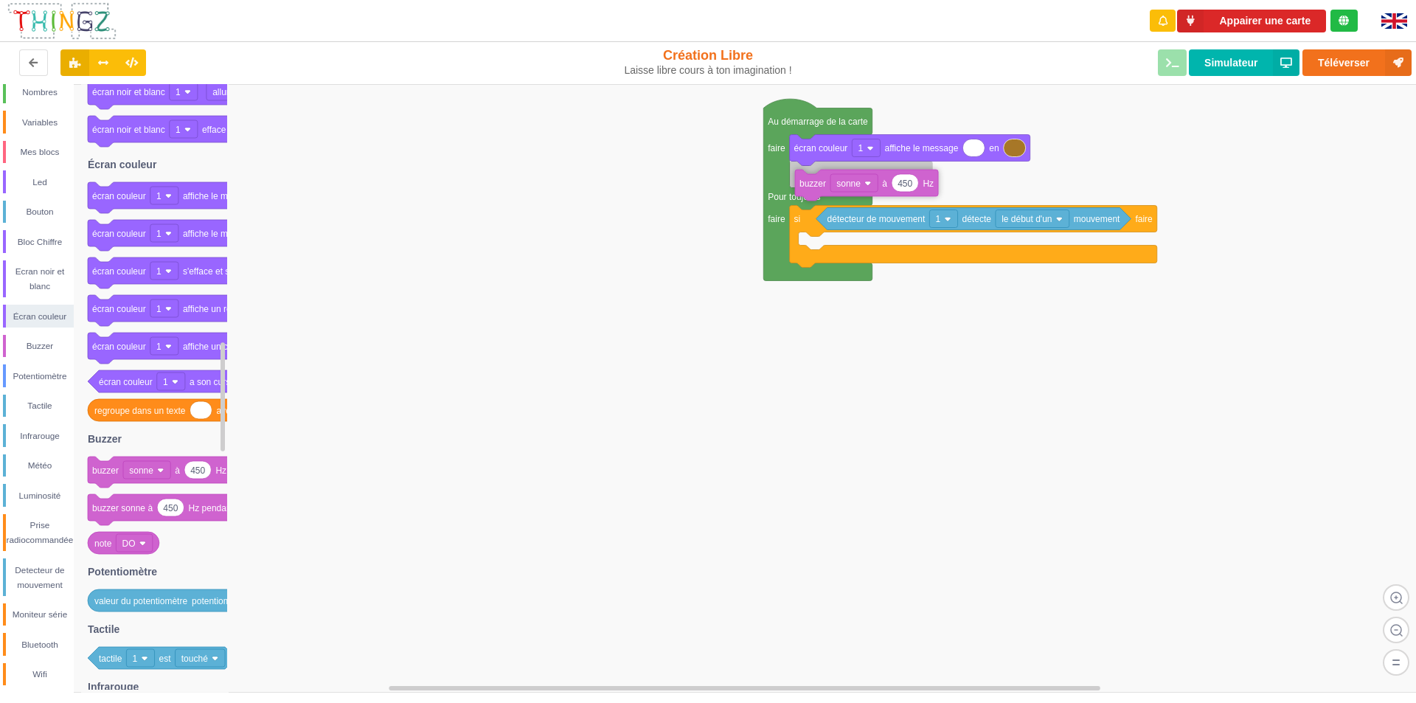
drag, startPoint x: 109, startPoint y: 476, endPoint x: 816, endPoint y: 189, distance: 763.0
click at [816, 189] on div "Conditions Boucles Nombres Variables Mes blocs Led Bouton Bloc Chiffre Ecran no…" at bounding box center [713, 388] width 1426 height 608
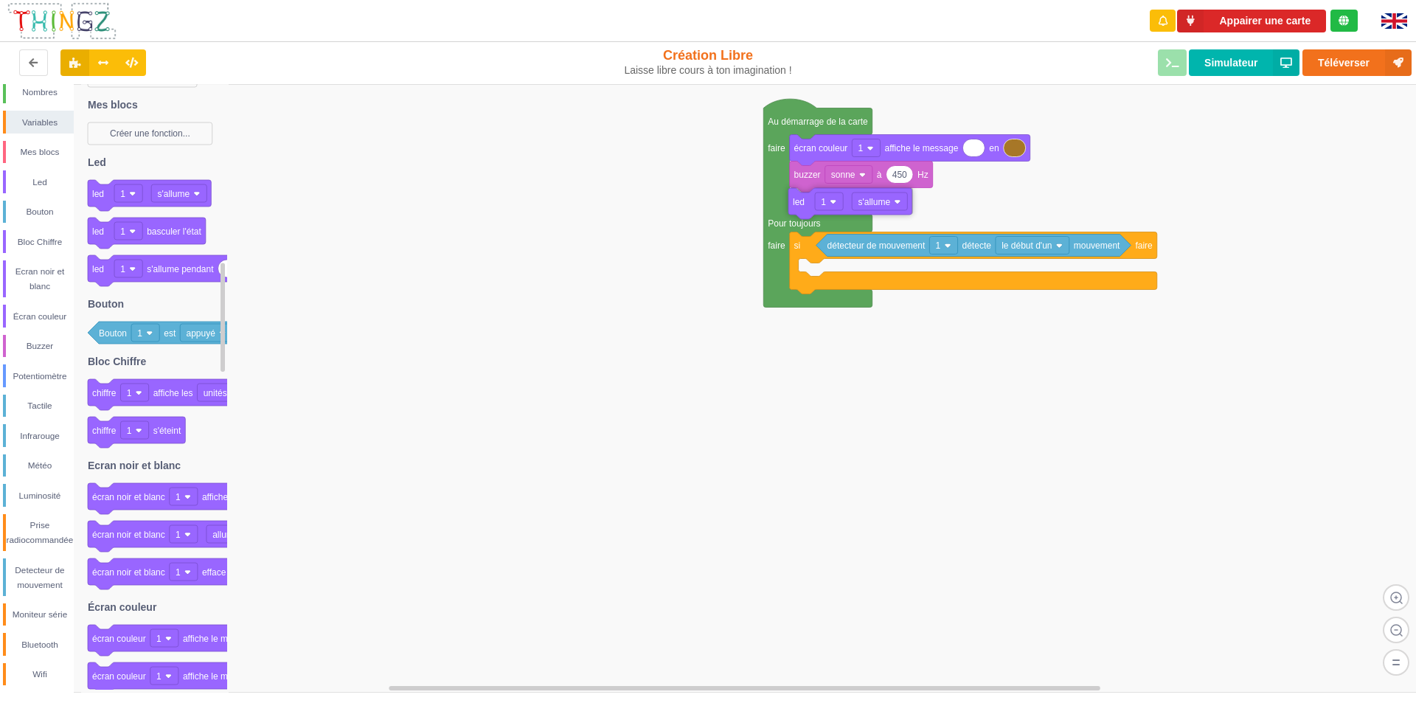
drag, startPoint x: 96, startPoint y: 198, endPoint x: 796, endPoint y: 206, distance: 700.4
click at [796, 206] on div "Conditions Boucles Nombres Variables Mes blocs Led Bouton Bloc Chiffre Ecran no…" at bounding box center [713, 388] width 1426 height 608
type input "0"
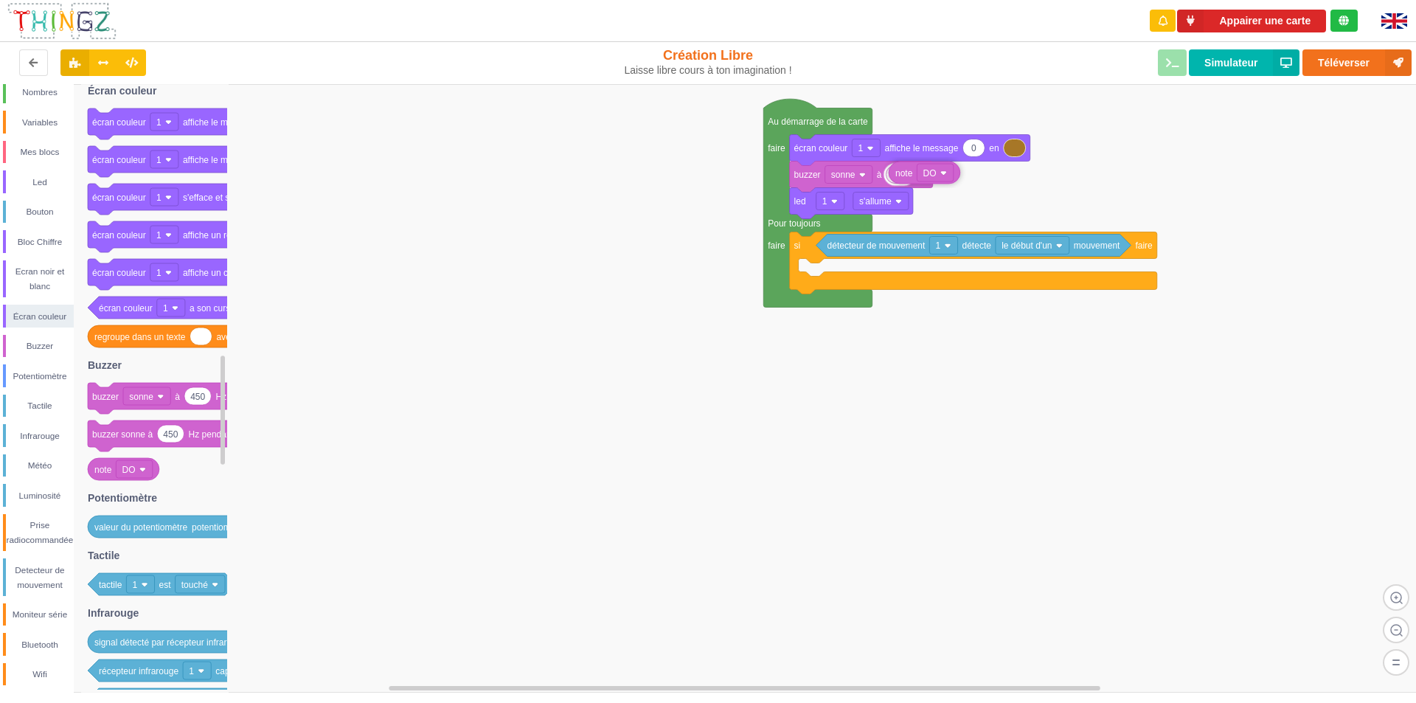
drag, startPoint x: 104, startPoint y: 476, endPoint x: 905, endPoint y: 180, distance: 853.7
click at [905, 180] on div "Conditions Boucles Nombres Variables Mes blocs Led Bouton Bloc Chiffre Ecran no…" at bounding box center [713, 388] width 1426 height 608
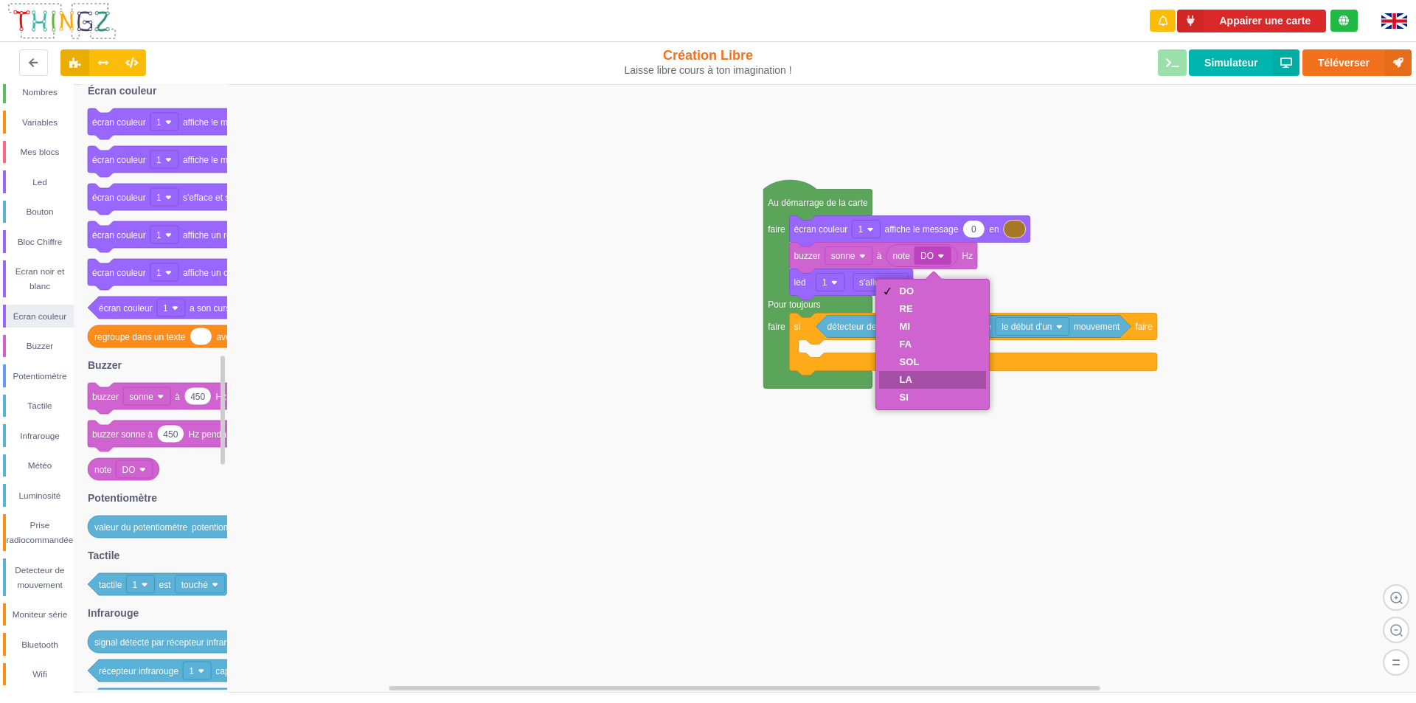
click at [922, 375] on div "LA" at bounding box center [933, 380] width 108 height 18
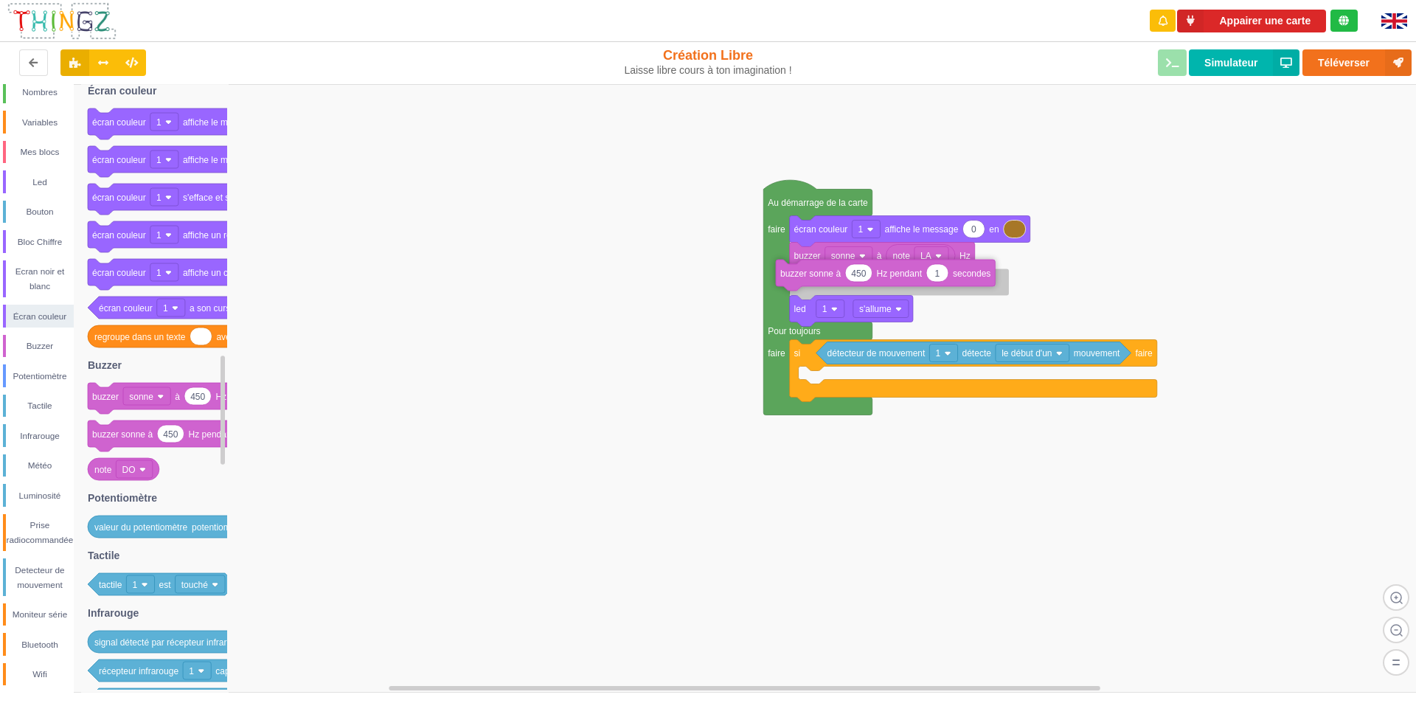
drag, startPoint x: 120, startPoint y: 437, endPoint x: 811, endPoint y: 278, distance: 708.9
click at [810, 276] on div "Conditions Boucles Nombres Variables Mes blocs Led Bouton Bloc Chiffre Ecran no…" at bounding box center [713, 388] width 1426 height 608
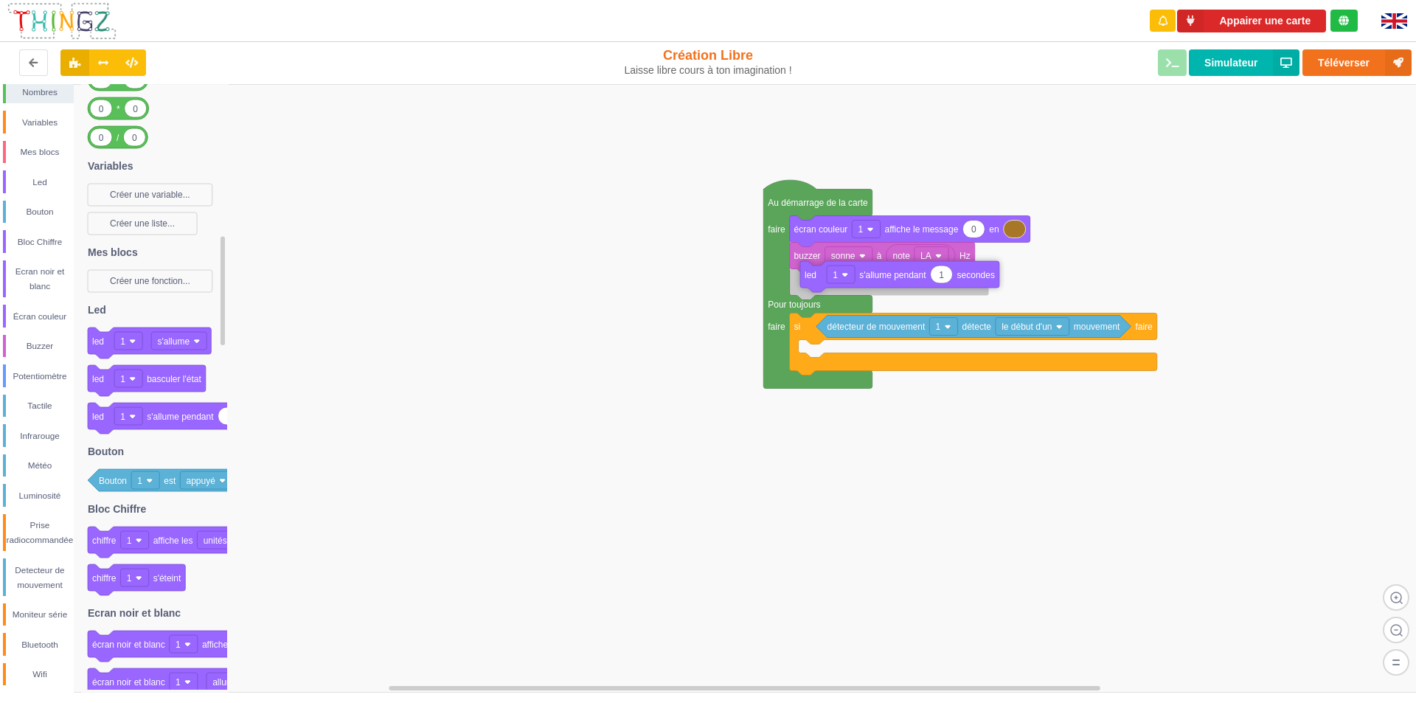
drag, startPoint x: 169, startPoint y: 419, endPoint x: 874, endPoint y: 285, distance: 718.3
click at [874, 285] on div "Conditions Boucles Nombres Variables Mes blocs Led Bouton Bloc Chiffre Ecran no…" at bounding box center [713, 388] width 1426 height 608
click at [44, 126] on div "Variables" at bounding box center [40, 122] width 68 height 15
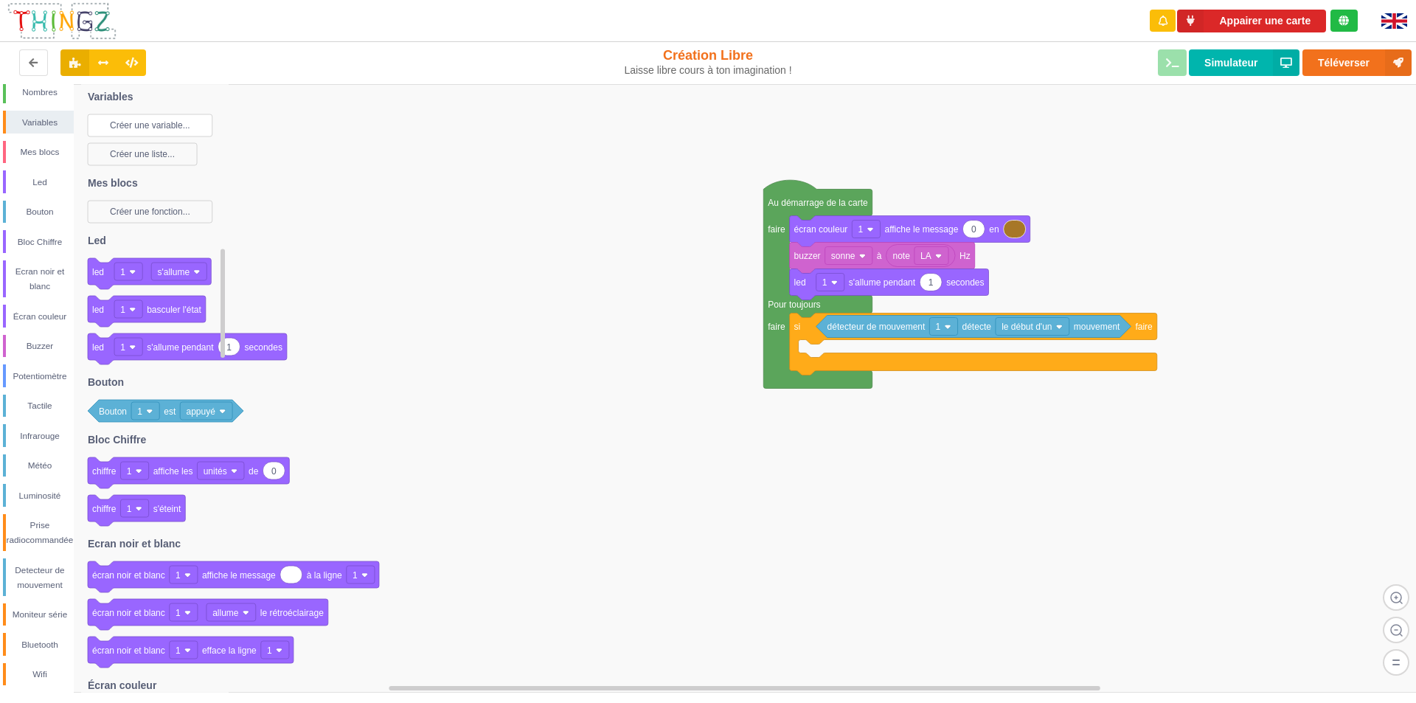
click at [139, 126] on text "Créer une variable..." at bounding box center [150, 125] width 80 height 10
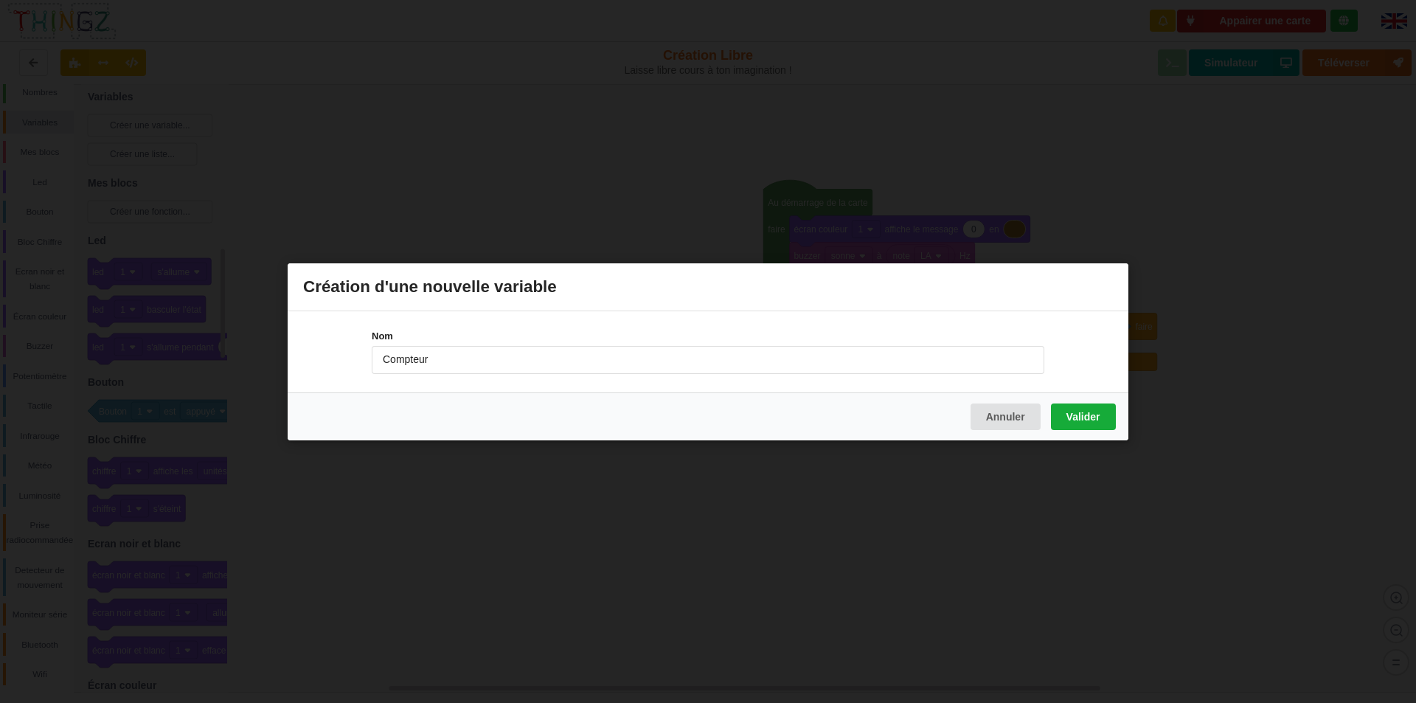
type input "Compteur"
click at [1088, 417] on button "Valider" at bounding box center [1083, 416] width 65 height 27
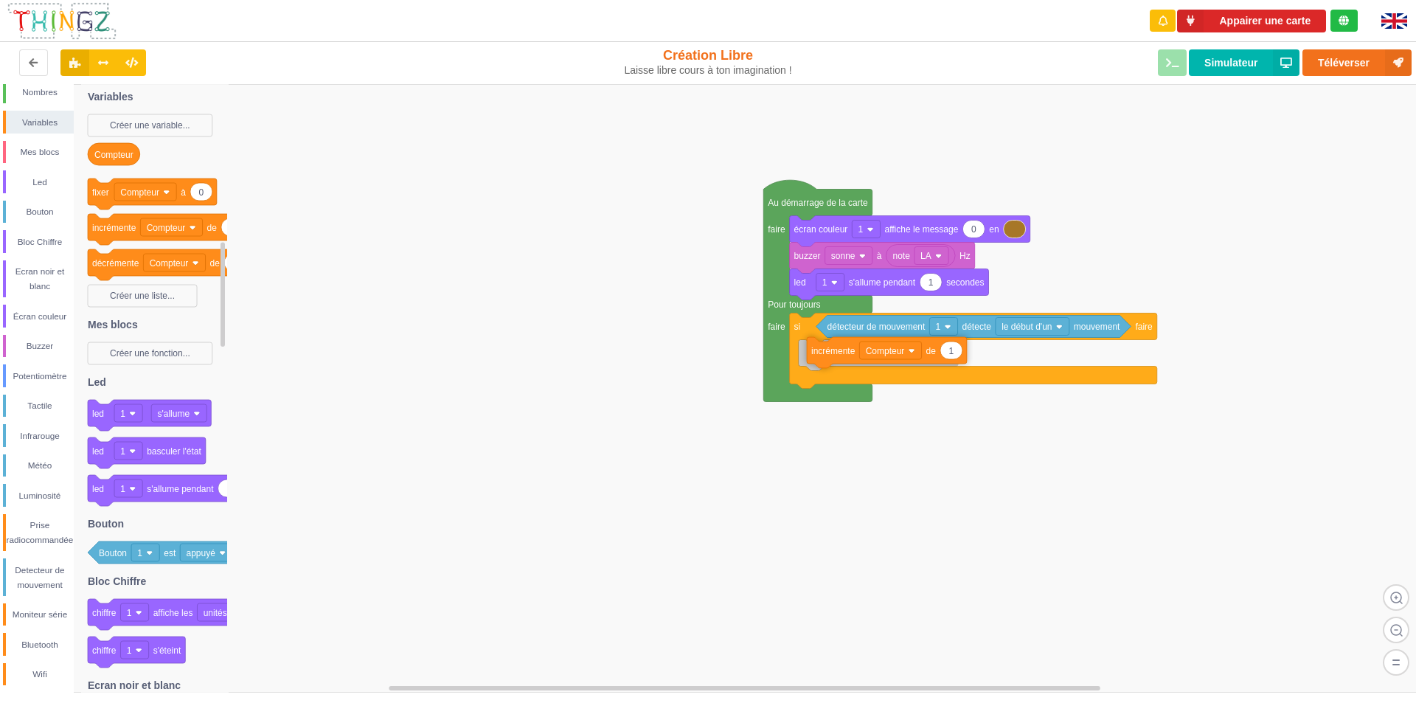
drag, startPoint x: 116, startPoint y: 234, endPoint x: 832, endPoint y: 355, distance: 726.0
click at [833, 357] on div "Conditions Boucles Nombres Variables Mes blocs Led Bouton Bloc Chiffre Ecran no…" at bounding box center [713, 388] width 1426 height 608
click at [46, 316] on div "Écran couleur" at bounding box center [40, 316] width 68 height 15
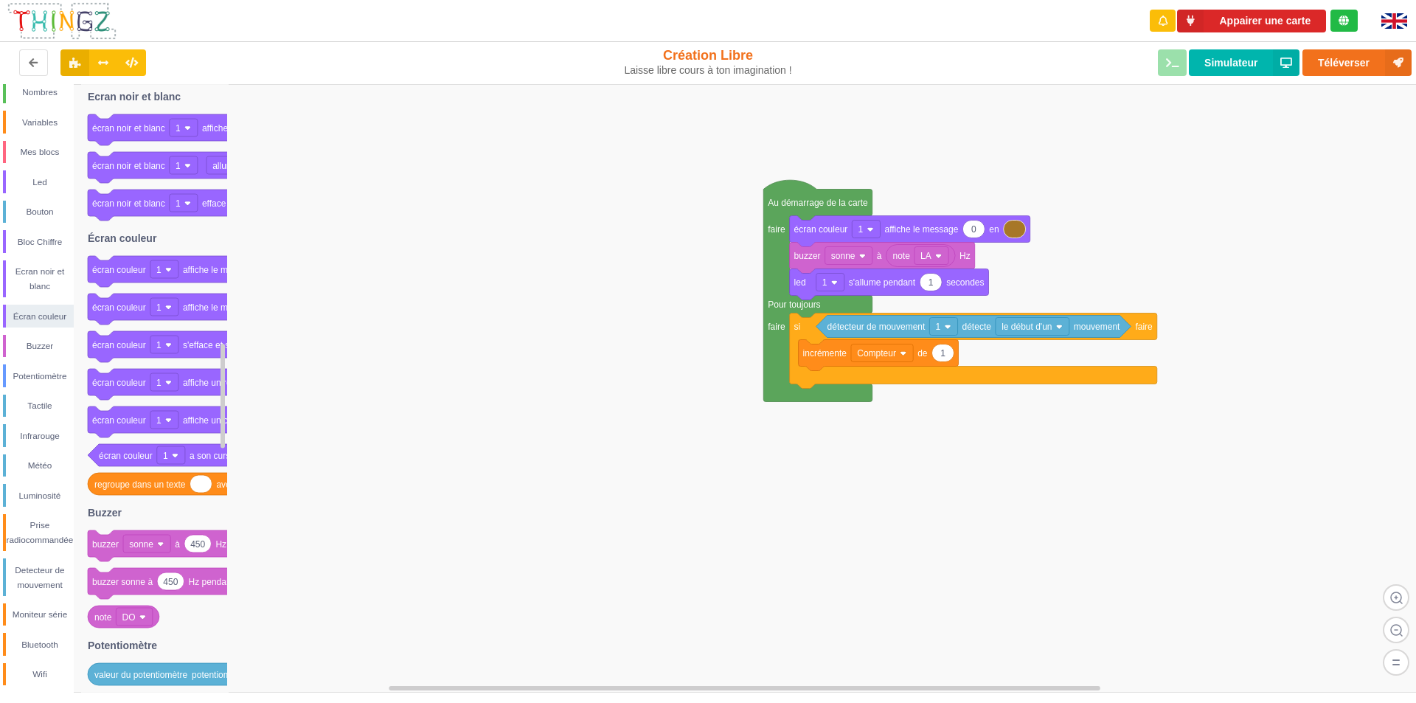
click at [358, 275] on rect at bounding box center [713, 388] width 1426 height 608
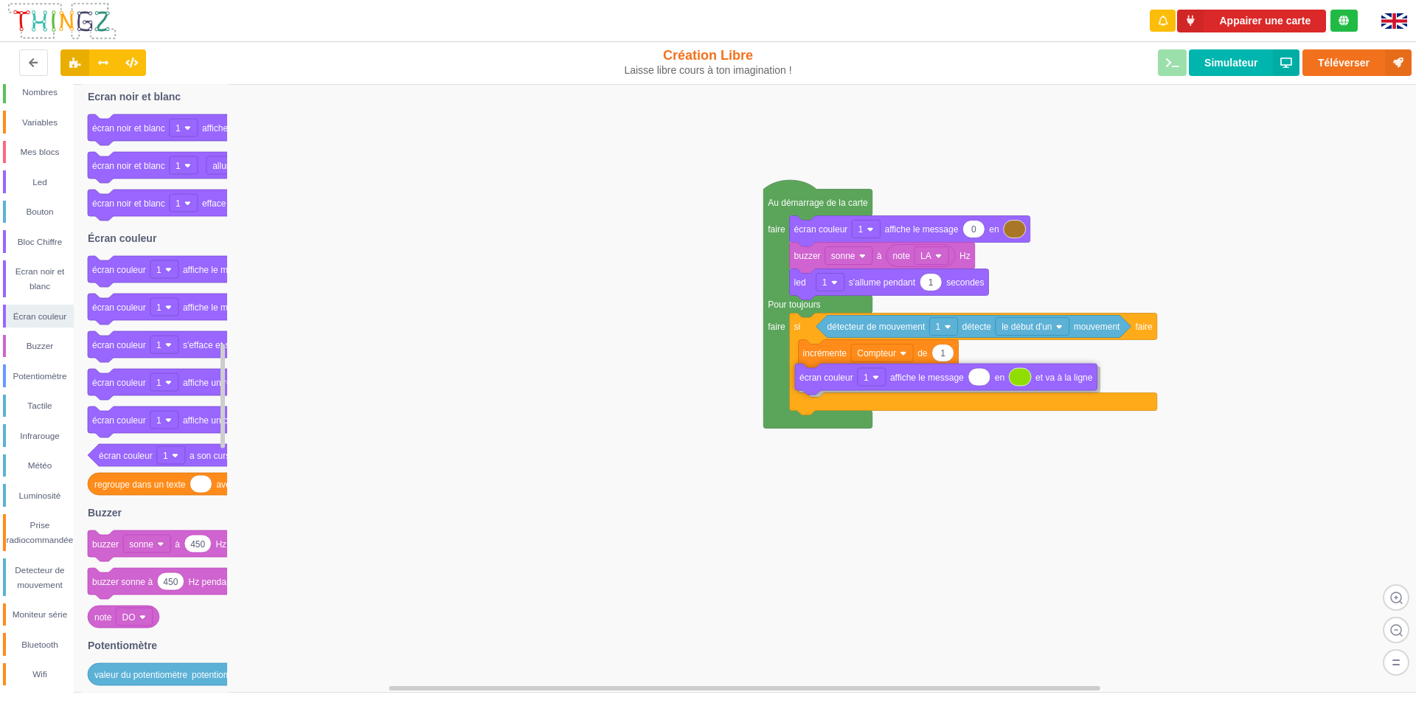
drag, startPoint x: 114, startPoint y: 310, endPoint x: 821, endPoint y: 380, distance: 710.5
click at [821, 380] on div "Conditions Boucles Nombres Variables Mes blocs Led Bouton Bloc Chiffre Ecran no…" at bounding box center [713, 388] width 1426 height 608
click at [32, 115] on div "Variables" at bounding box center [40, 122] width 68 height 15
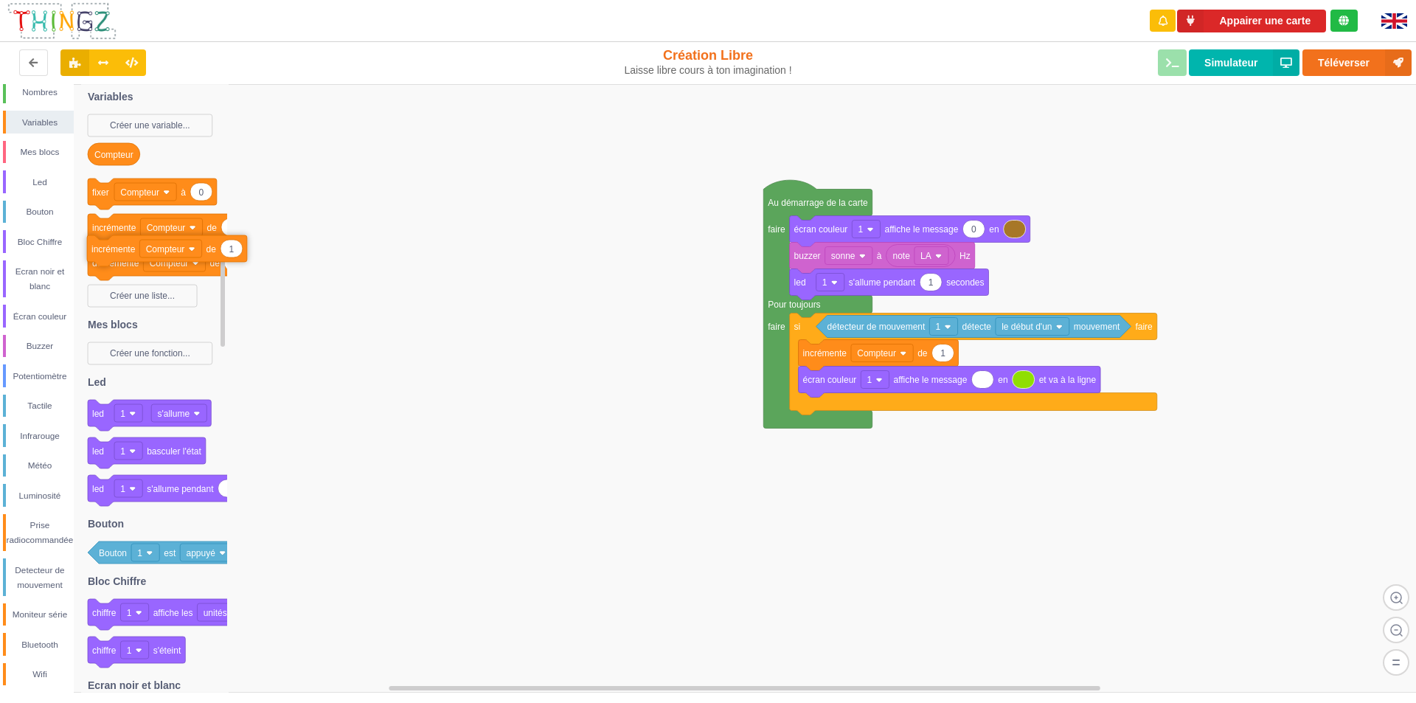
drag, startPoint x: 123, startPoint y: 228, endPoint x: 122, endPoint y: 249, distance: 21.4
drag, startPoint x: 111, startPoint y: 156, endPoint x: 966, endPoint y: 386, distance: 885.4
click at [966, 386] on div "Conditions Boucles Nombres Variables Mes blocs Led Bouton Bloc Chiffre Ecran no…" at bounding box center [713, 388] width 1426 height 608
click at [38, 147] on div "Mes blocs" at bounding box center [40, 151] width 68 height 15
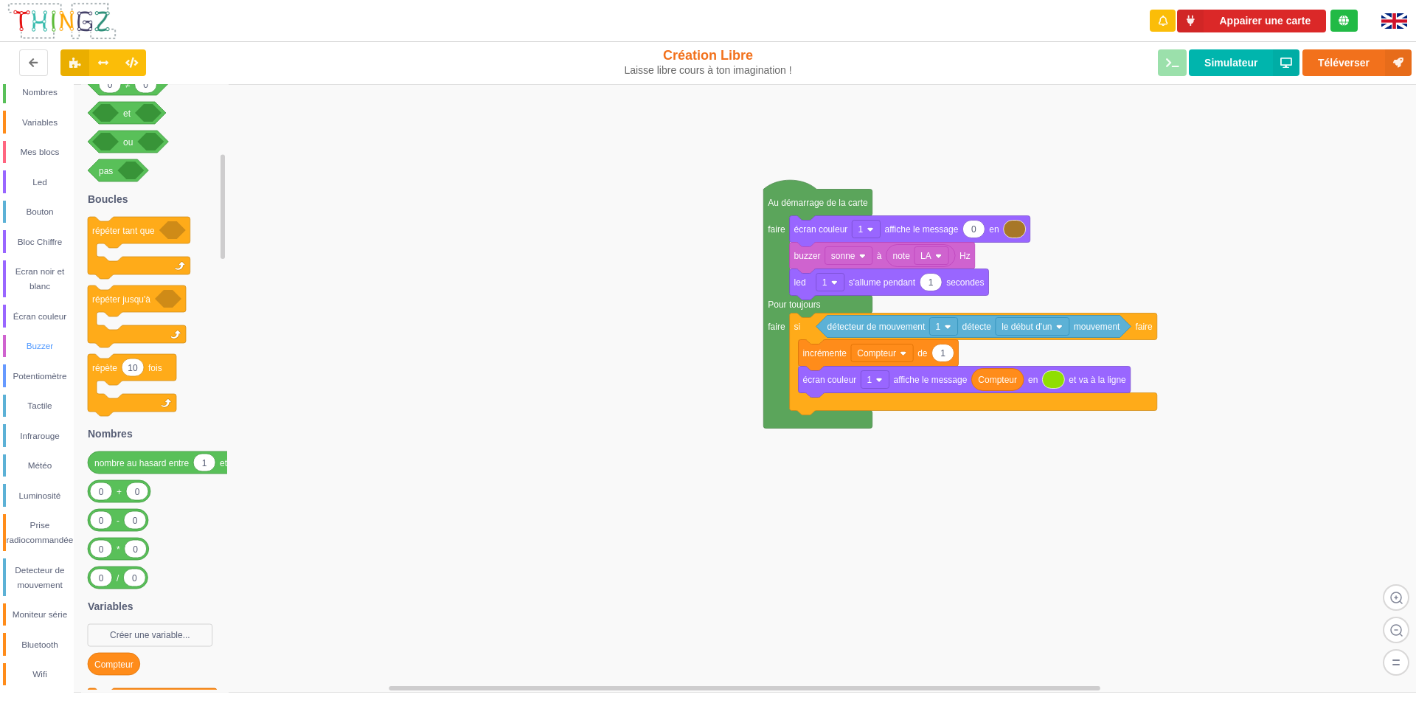
click at [45, 337] on div "Buzzer" at bounding box center [38, 346] width 71 height 23
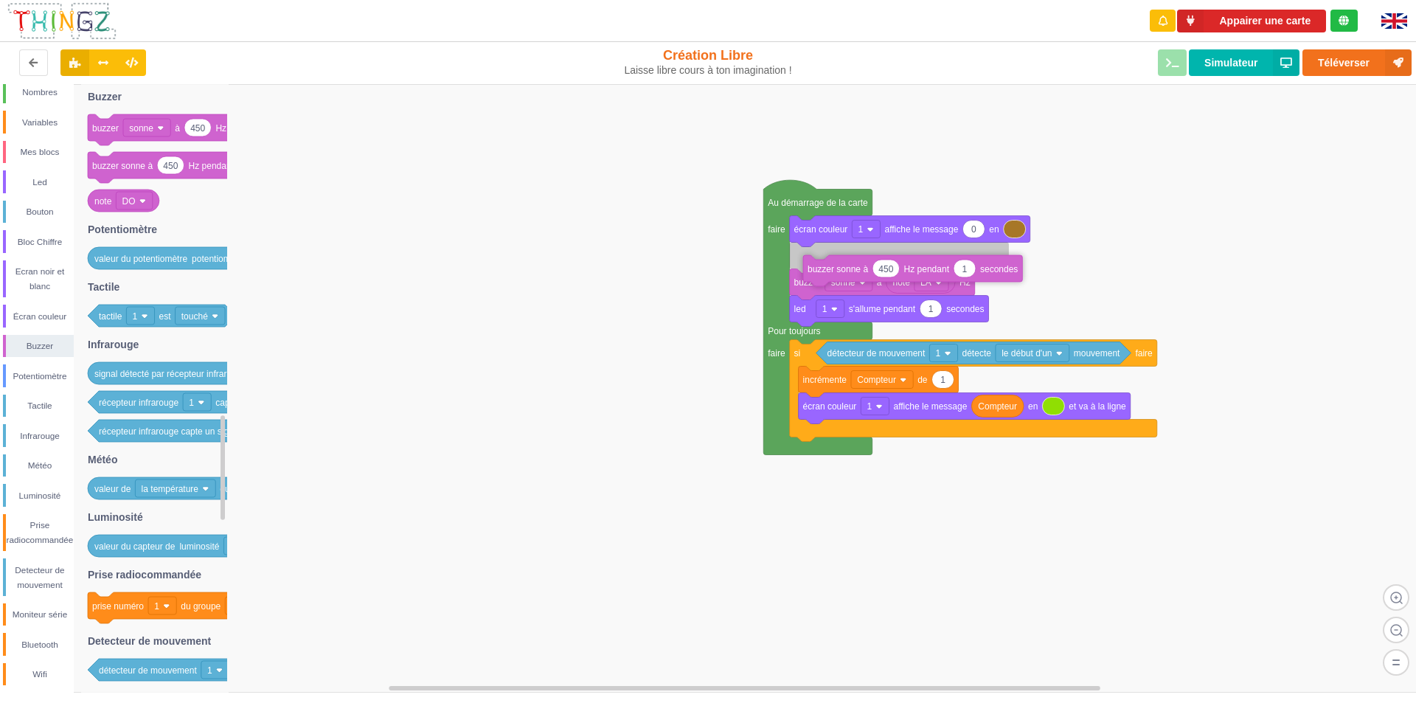
drag, startPoint x: 201, startPoint y: 172, endPoint x: 913, endPoint y: 273, distance: 719.3
click at [913, 273] on div "Conditions Boucles Nombres Variables Mes blocs Led Bouton Bloc Chiffre Ecran no…" at bounding box center [713, 388] width 1426 height 608
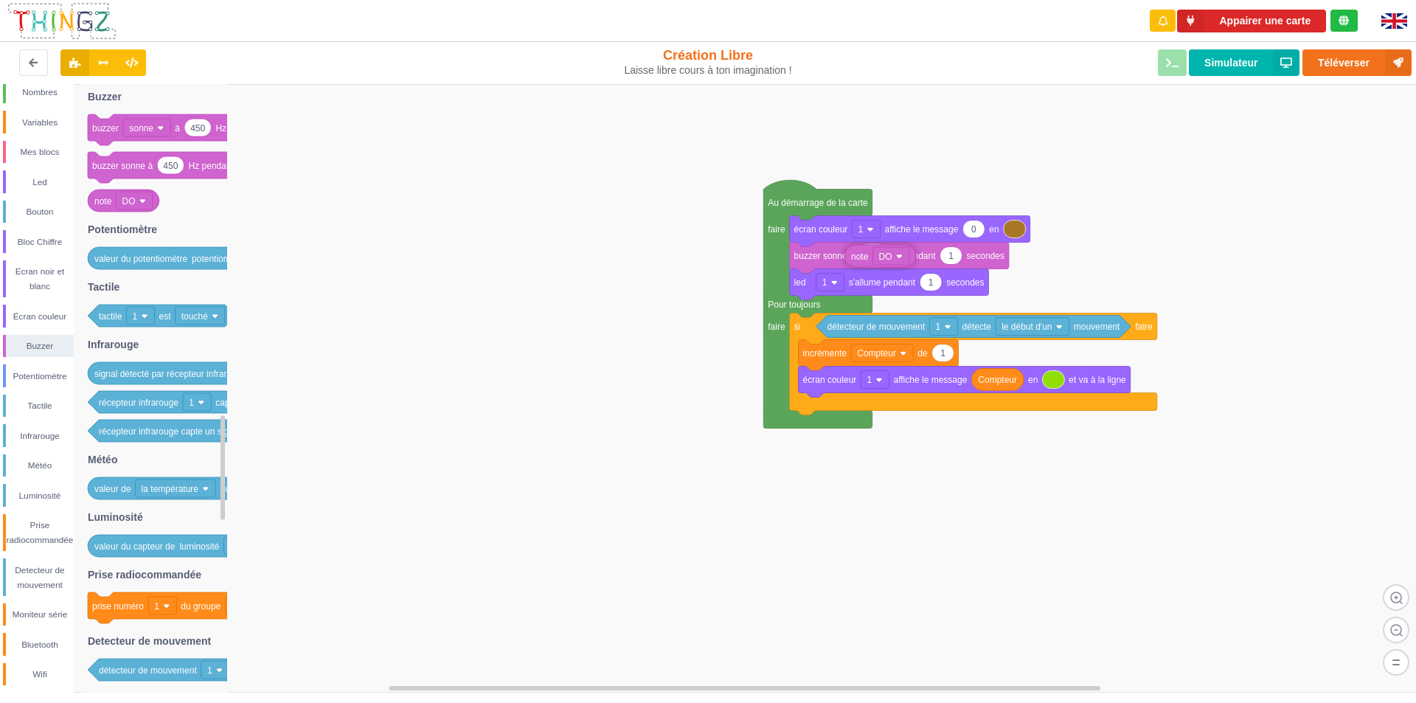
drag, startPoint x: 110, startPoint y: 201, endPoint x: 866, endPoint y: 256, distance: 758.4
click at [866, 256] on div "Conditions Boucles Nombres Variables Mes blocs Led Bouton Bloc Chiffre Ecran no…" at bounding box center [713, 388] width 1426 height 608
click at [22, 315] on div "Écran couleur" at bounding box center [40, 316] width 68 height 15
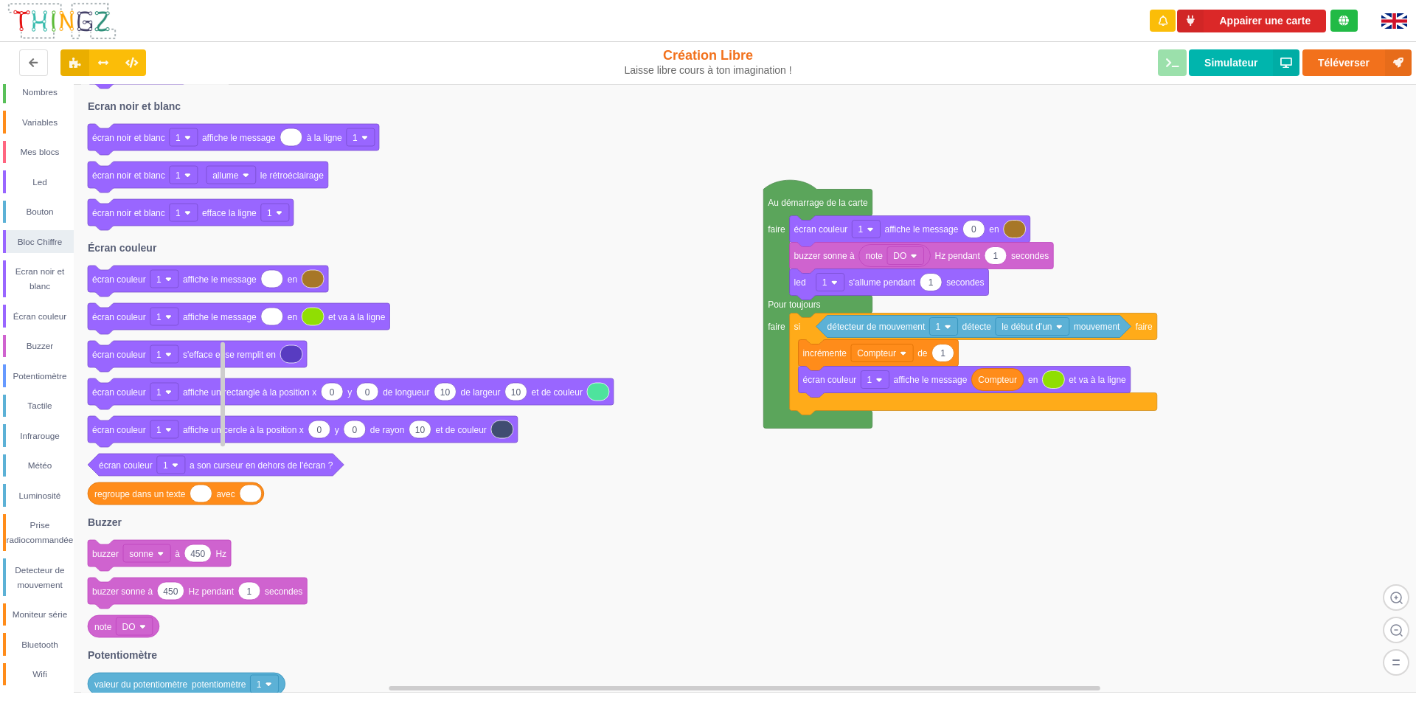
drag, startPoint x: 127, startPoint y: 351, endPoint x: 114, endPoint y: 352, distance: 13.3
click at [114, 352] on g "écran couleur 1 s'efface et se remplit en" at bounding box center [197, 356] width 219 height 31
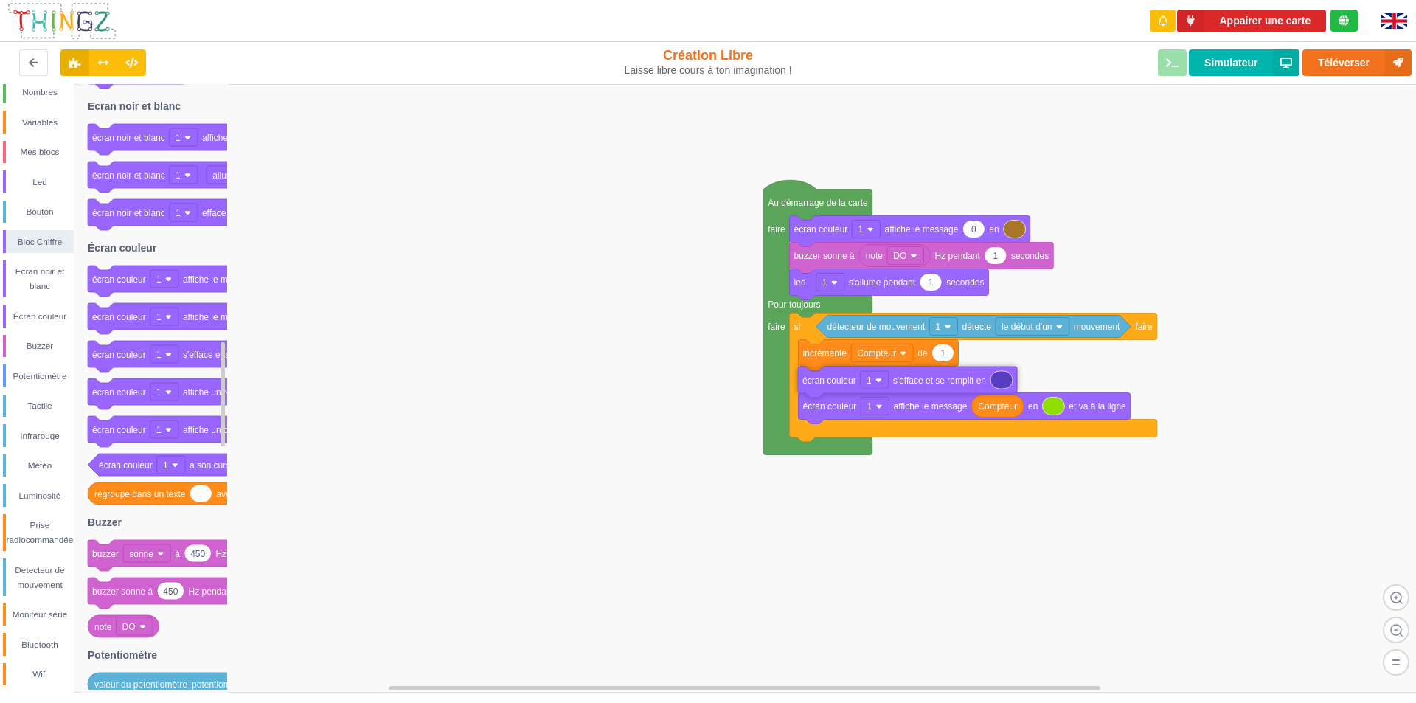
drag, startPoint x: 122, startPoint y: 358, endPoint x: 832, endPoint y: 384, distance: 710.4
click at [832, 384] on div "Conditions Boucles Nombres Variables Mes blocs Led Bouton Bloc Chiffre Ecran no…" at bounding box center [713, 388] width 1426 height 608
